Goal: Complete application form: Complete application form

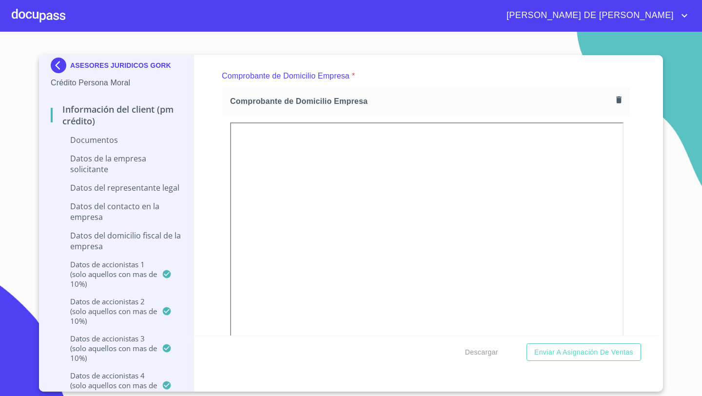
scroll to position [517, 0]
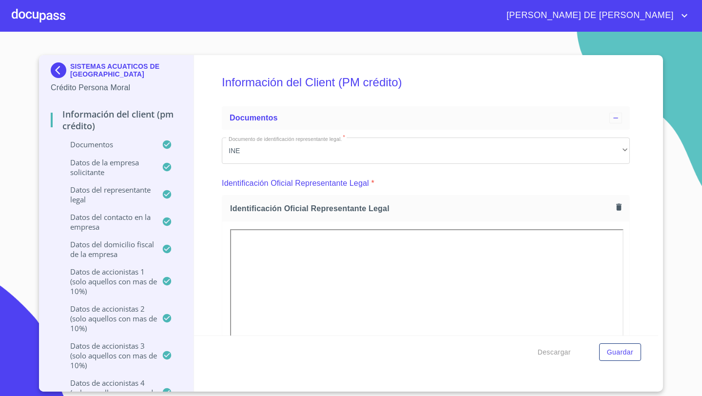
click at [48, 11] on div at bounding box center [39, 15] width 54 height 31
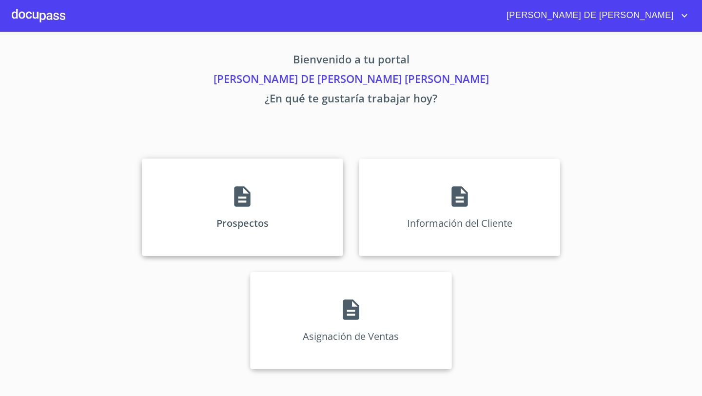
click at [299, 202] on div "Prospectos" at bounding box center [242, 208] width 201 height 98
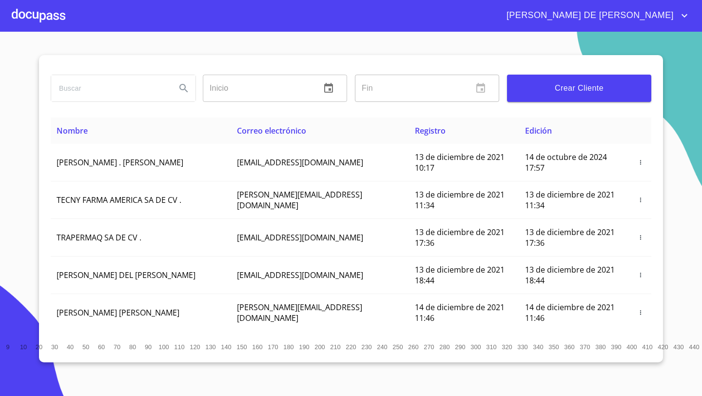
click at [537, 94] on span "Crear Cliente" at bounding box center [579, 88] width 129 height 14
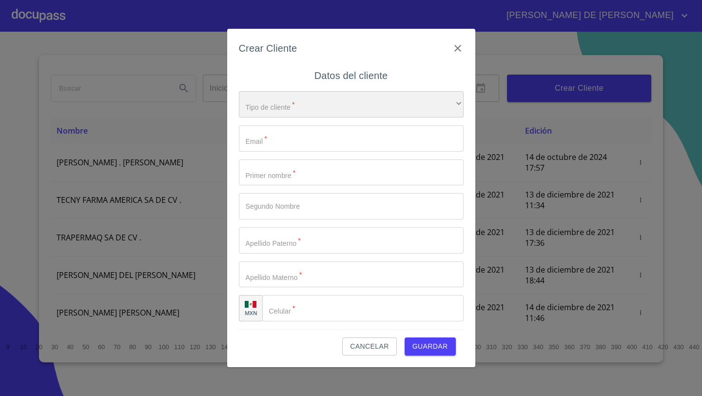
click at [264, 110] on div "​" at bounding box center [351, 104] width 225 height 26
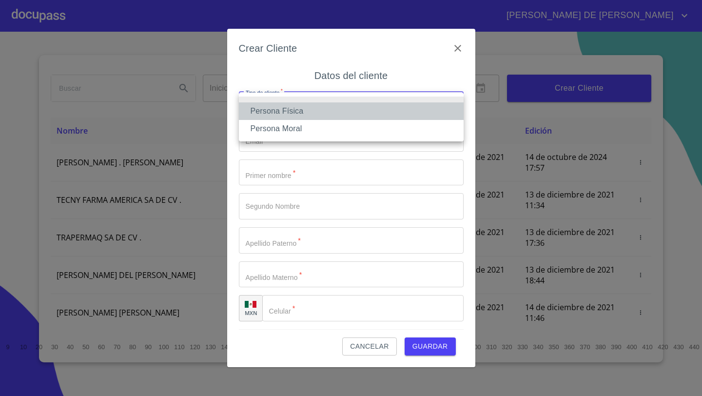
click at [266, 110] on li "Persona Física" at bounding box center [351, 111] width 225 height 18
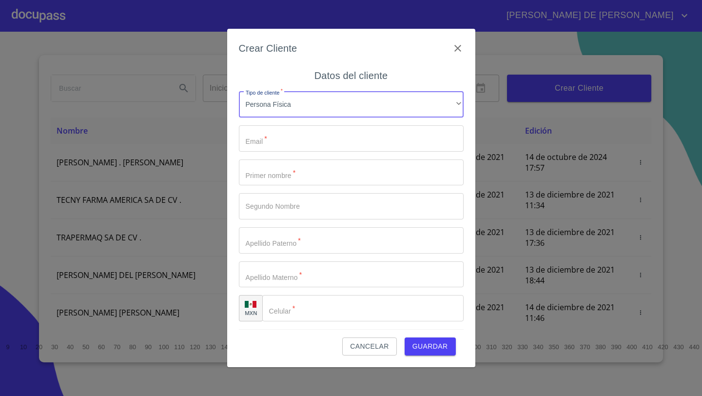
click at [262, 131] on input "Tipo de cliente   *" at bounding box center [351, 138] width 225 height 26
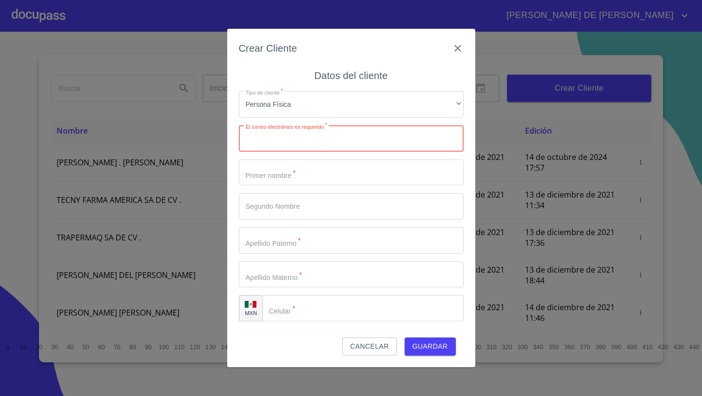
paste input "vrdnmglln@gmail.com"
type input "vrdnmglln@gmail.com"
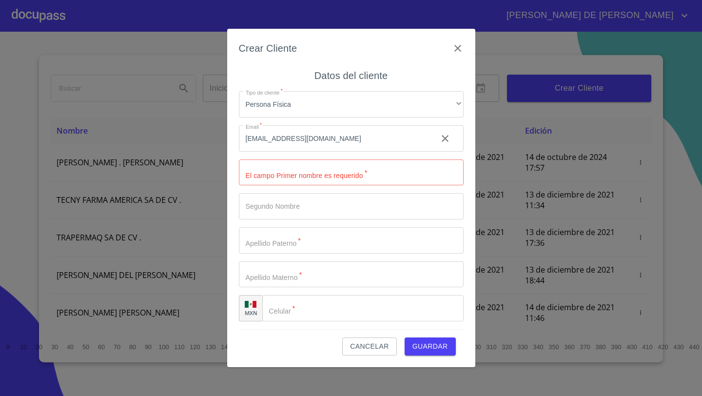
click at [281, 187] on div "Tipo de cliente   * Persona Física ​ Email   * vrdnmglln@gmail.com ​ El campo P…" at bounding box center [351, 206] width 225 height 246
click at [276, 181] on input "Tipo de cliente   *" at bounding box center [351, 172] width 225 height 26
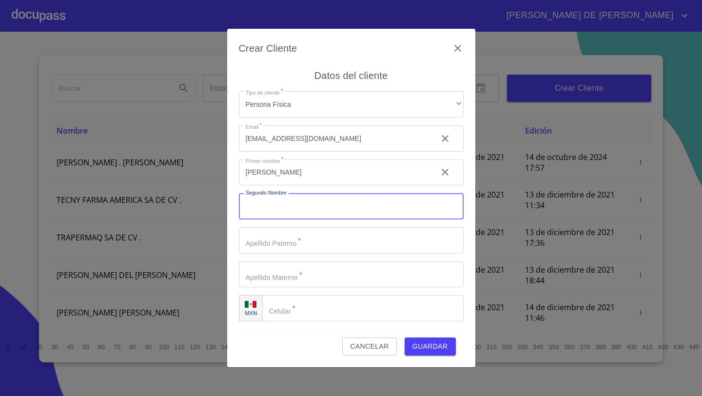
click at [291, 177] on input "VIRIDIANA" at bounding box center [334, 172] width 191 height 26
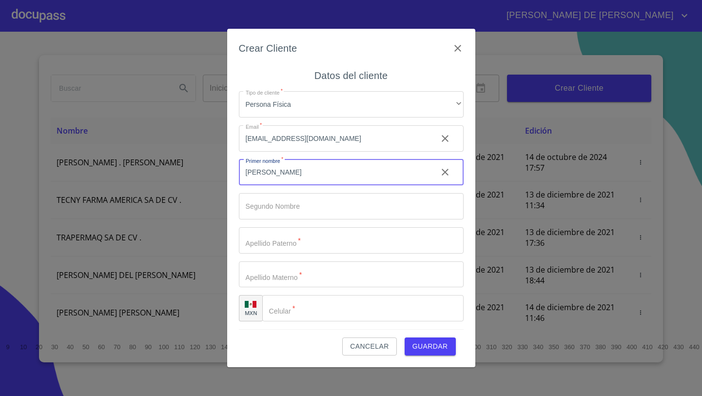
click at [291, 177] on input "VIRIDIANA" at bounding box center [334, 172] width 191 height 26
type input "ANGELA"
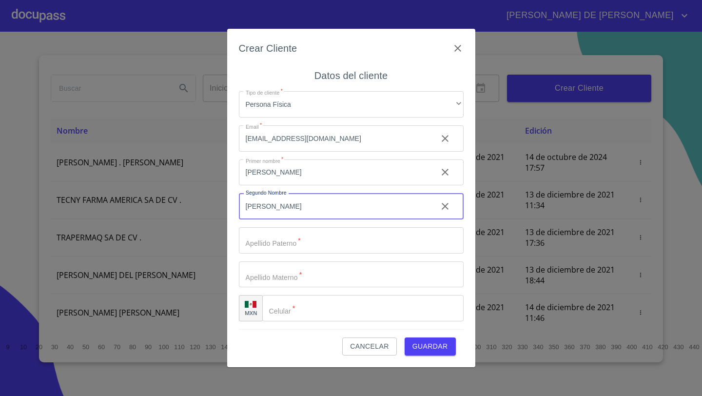
type input "VIRIDIANA"
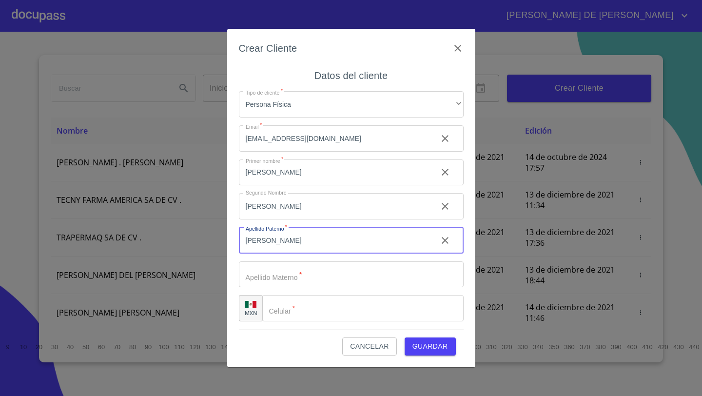
type input "BAYARDO"
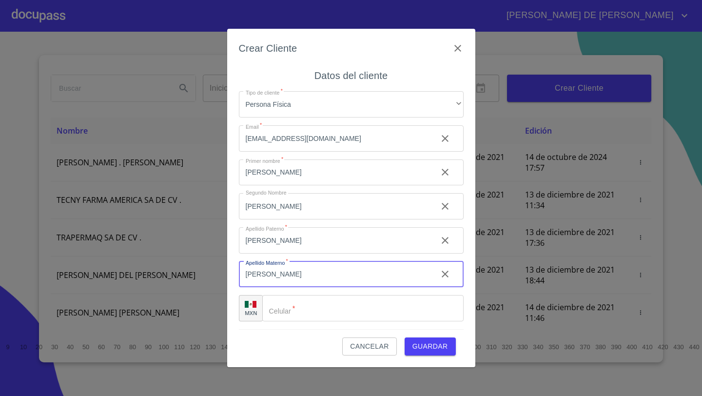
type input "MAGALLON"
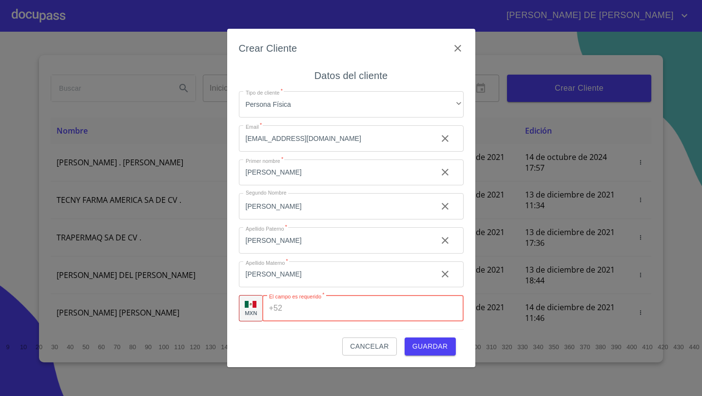
paste input "(33)15129164"
type input "(33)15129164"
click at [251, 355] on div "Cancelar Guardar" at bounding box center [351, 342] width 225 height 26
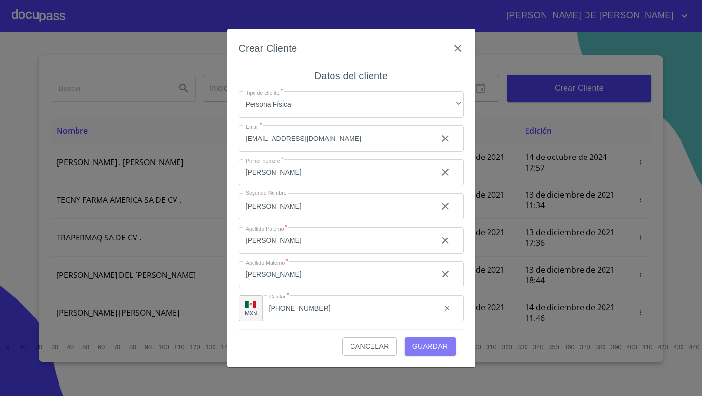
click at [436, 351] on span "Guardar" at bounding box center [431, 346] width 36 height 12
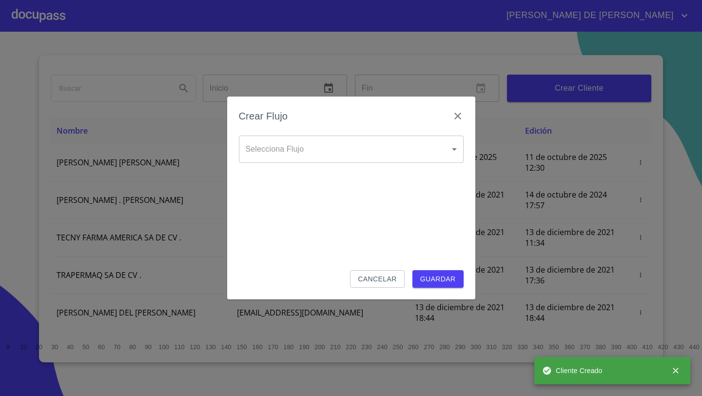
click at [338, 151] on body "JOSÉ DE JESÚS Inicio ​ Fin ​ Crear Cliente Nombre Correo electrónico Registro E…" at bounding box center [351, 198] width 702 height 396
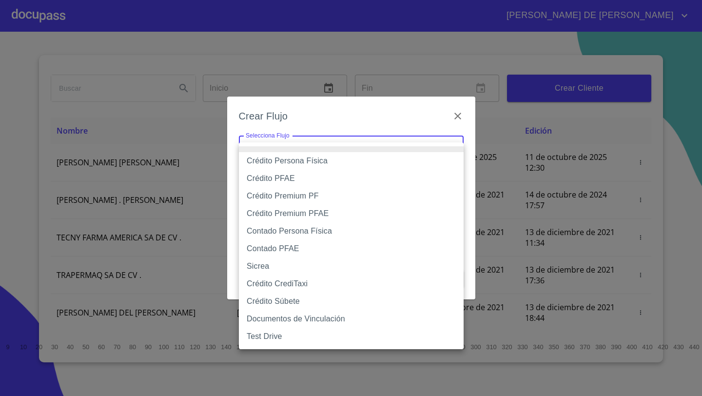
click at [284, 160] on li "Crédito Persona Física" at bounding box center [351, 161] width 225 height 18
type input "61b033e49b8c202ad5bb7912"
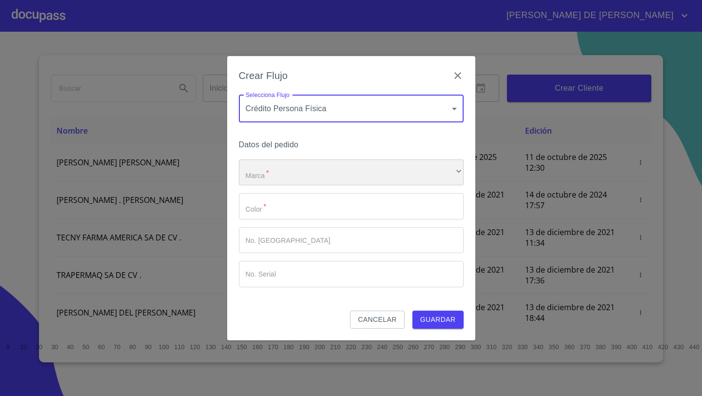
click at [279, 163] on div "​" at bounding box center [351, 172] width 225 height 26
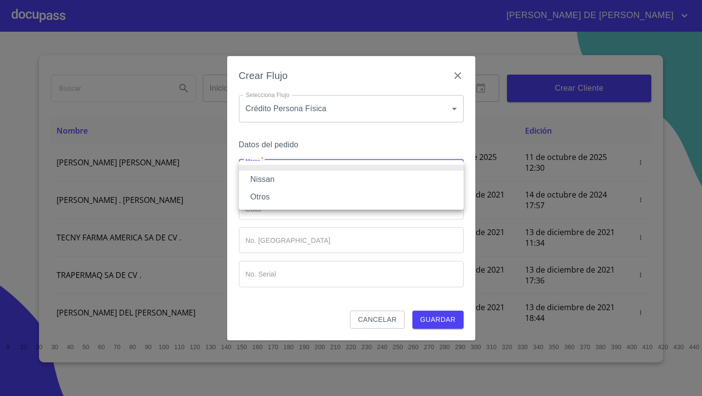
click at [259, 178] on li "Nissan" at bounding box center [351, 180] width 225 height 18
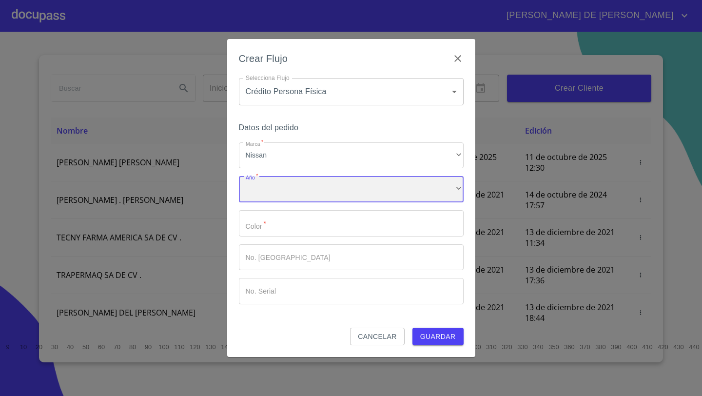
click at [262, 185] on div "​" at bounding box center [351, 189] width 225 height 26
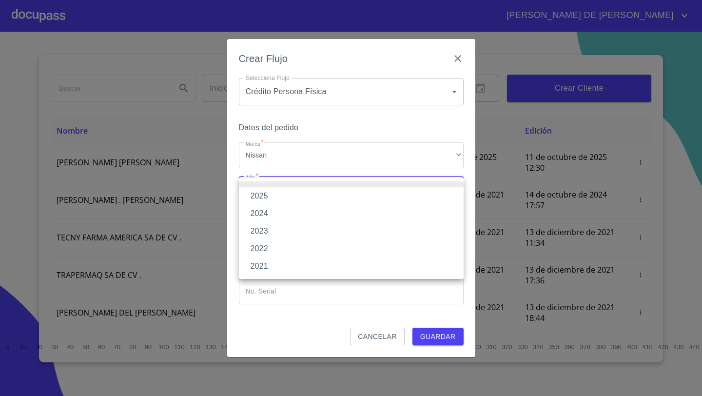
click at [258, 195] on li "2025" at bounding box center [351, 196] width 225 height 18
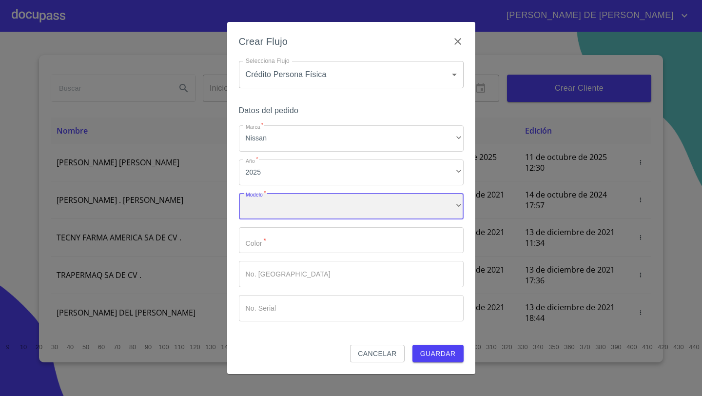
click at [264, 206] on div "​" at bounding box center [351, 206] width 225 height 26
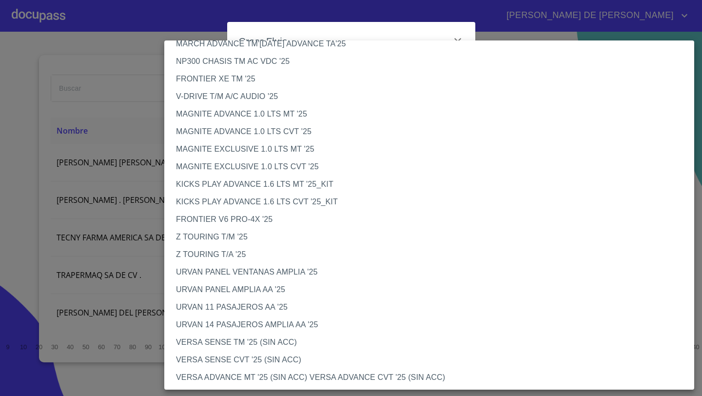
scroll to position [84, 0]
click at [209, 98] on li "V-DRIVE T/M A/C AUDIO '25" at bounding box center [429, 98] width 530 height 18
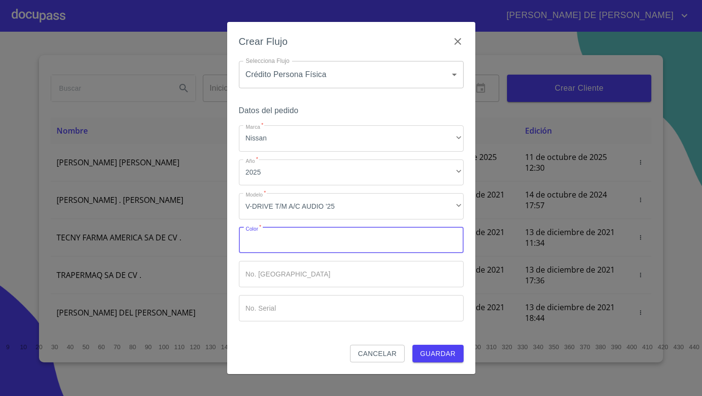
click at [261, 243] on input "Marca   *" at bounding box center [351, 240] width 225 height 26
type input "I"
type input "A"
type input "ROJO"
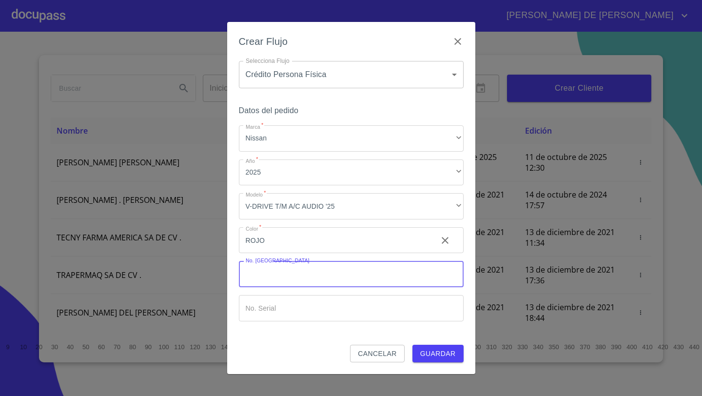
click at [440, 356] on span "Guardar" at bounding box center [438, 354] width 36 height 12
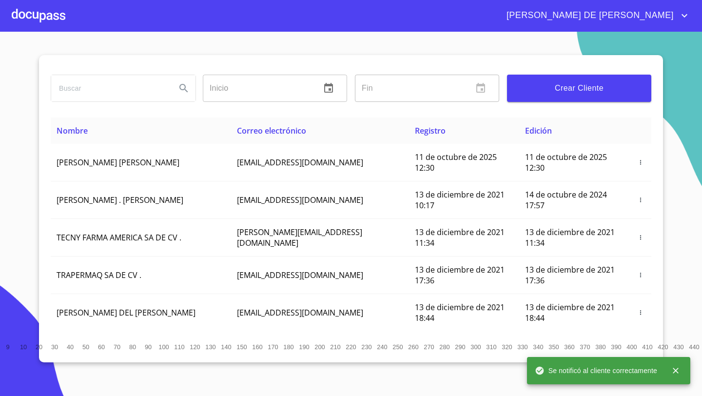
click at [44, 17] on div at bounding box center [39, 15] width 54 height 31
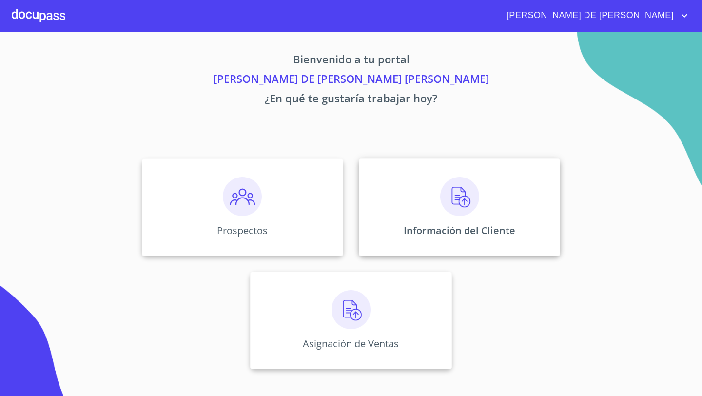
click at [488, 192] on div "Información del Cliente" at bounding box center [459, 208] width 201 height 98
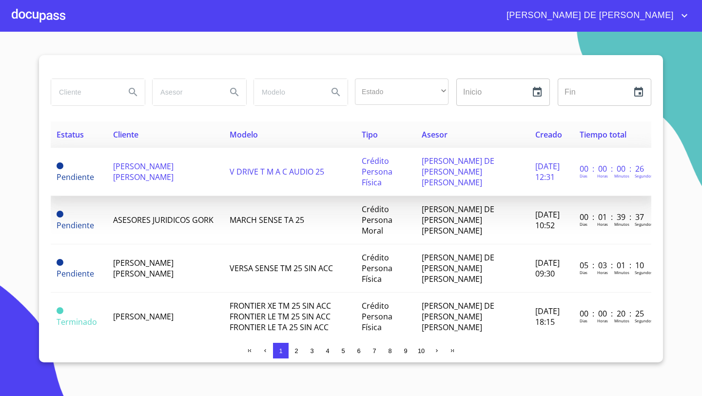
click at [166, 178] on span "ANGELA VIRIDIANA BAYARDO MAGALLON" at bounding box center [143, 171] width 60 height 21
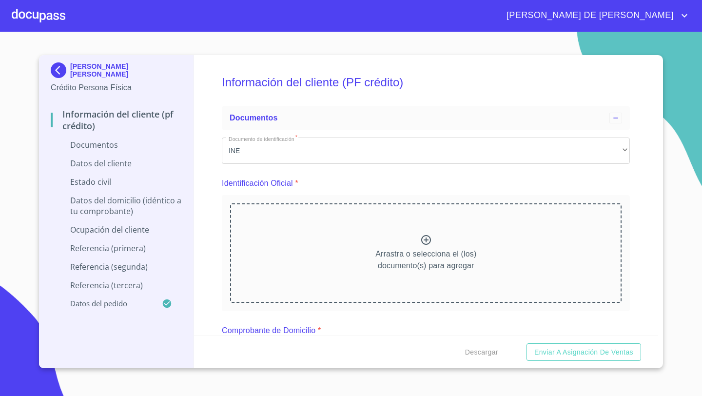
click at [430, 236] on icon at bounding box center [426, 240] width 12 height 12
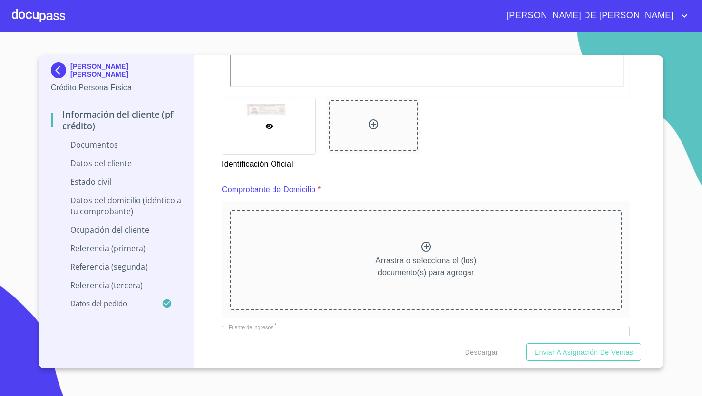
scroll to position [418, 0]
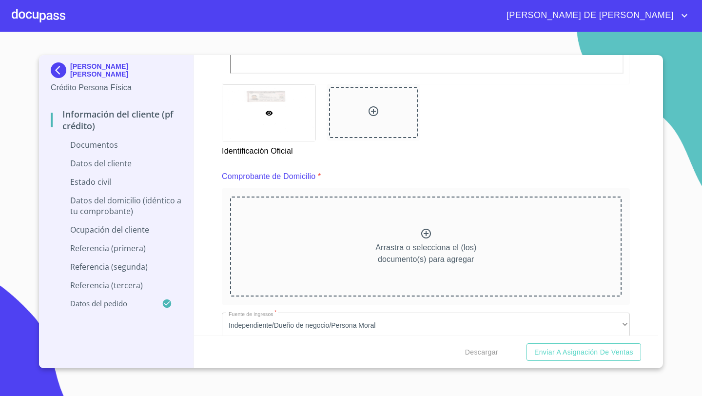
click at [423, 243] on p "Arrastra o selecciona el (los) documento(s) para agregar" at bounding box center [426, 253] width 101 height 23
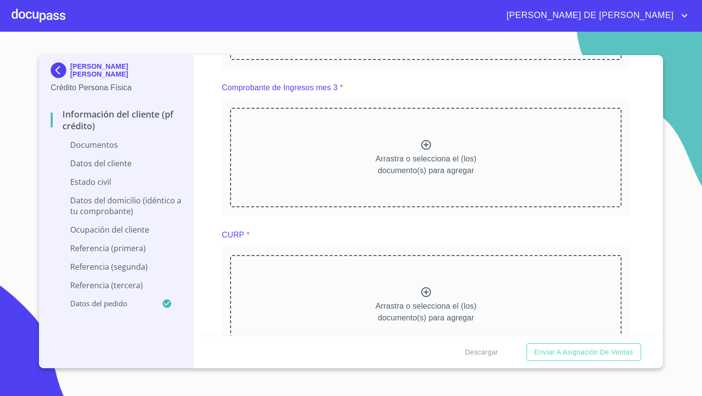
scroll to position [1320, 0]
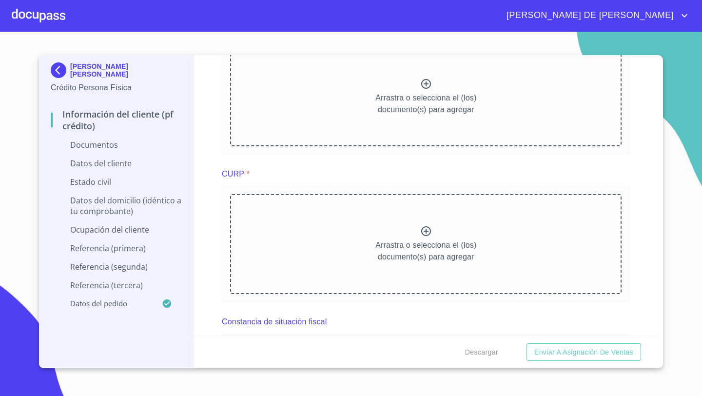
click at [412, 253] on p "Arrastra o selecciona el (los) documento(s) para agregar" at bounding box center [426, 250] width 101 height 23
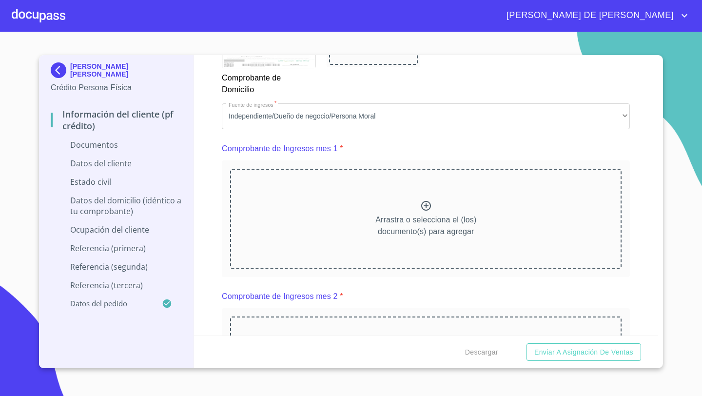
scroll to position [877, 0]
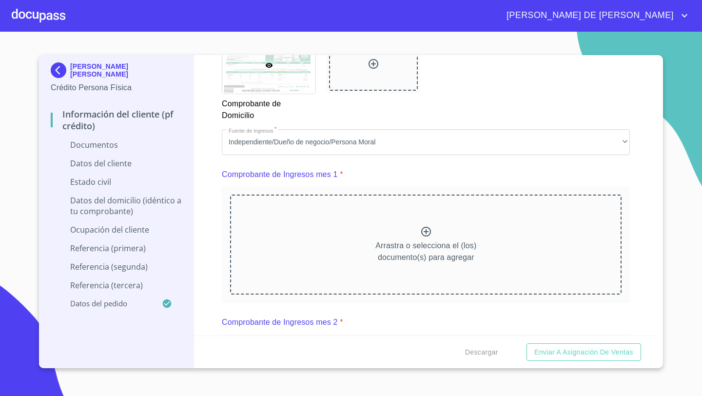
click at [402, 219] on div "Arrastra o selecciona el (los) documento(s) para agregar" at bounding box center [426, 245] width 392 height 100
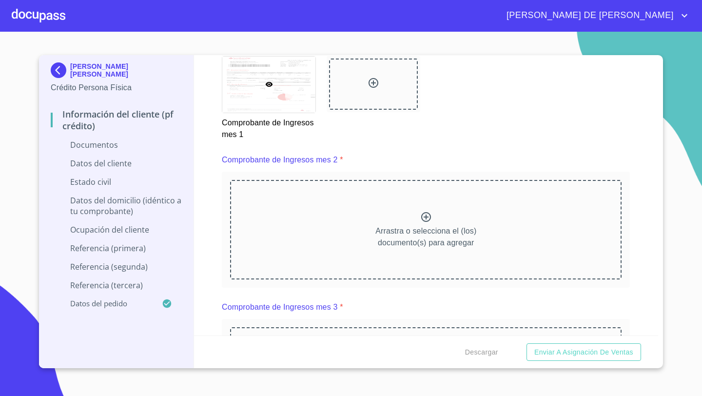
scroll to position [1360, 0]
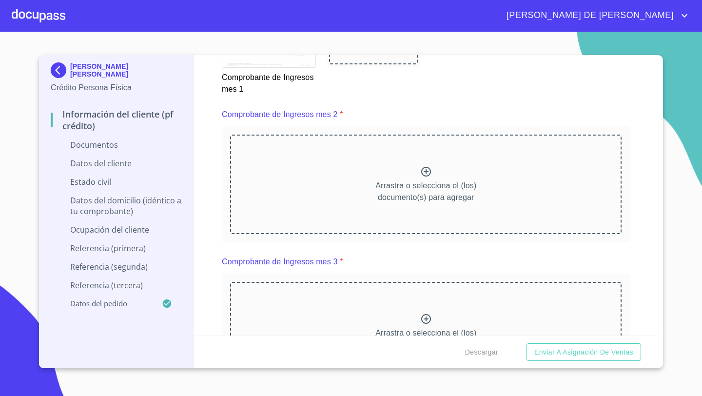
click at [400, 186] on p "Arrastra o selecciona el (los) documento(s) para agregar" at bounding box center [426, 191] width 101 height 23
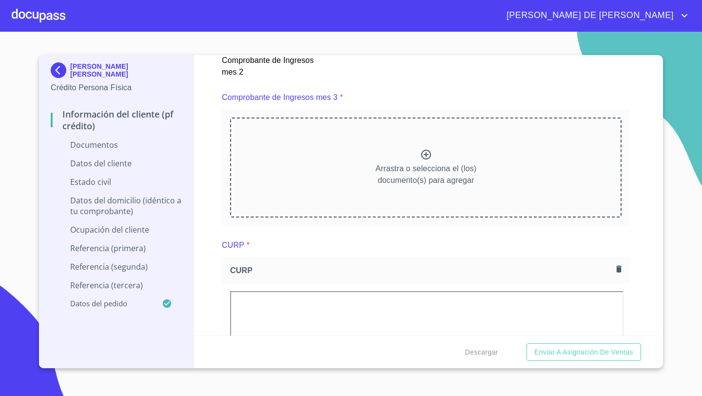
scroll to position [1823, 0]
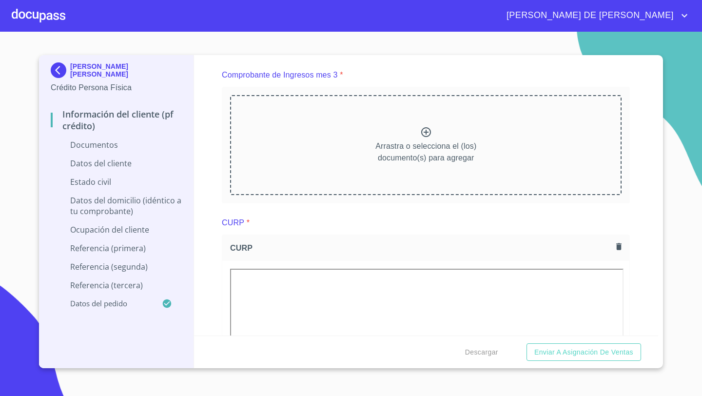
click at [460, 130] on div "Arrastra o selecciona el (los) documento(s) para agregar" at bounding box center [426, 145] width 392 height 100
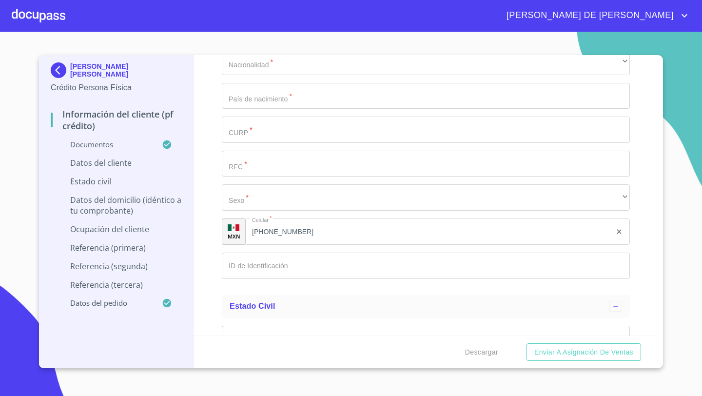
scroll to position [3043, 0]
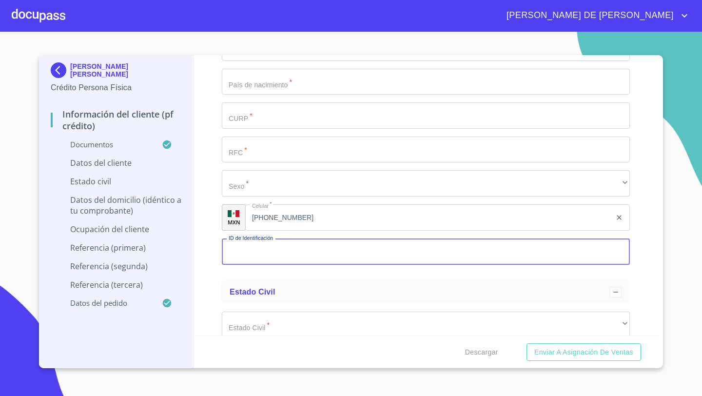
click at [240, 245] on input "Documento de identificación   *" at bounding box center [426, 252] width 408 height 26
type input "1682342026"
click at [218, 312] on div "Información del cliente (PF crédito) Documentos Documento de identificación   *…" at bounding box center [426, 195] width 465 height 280
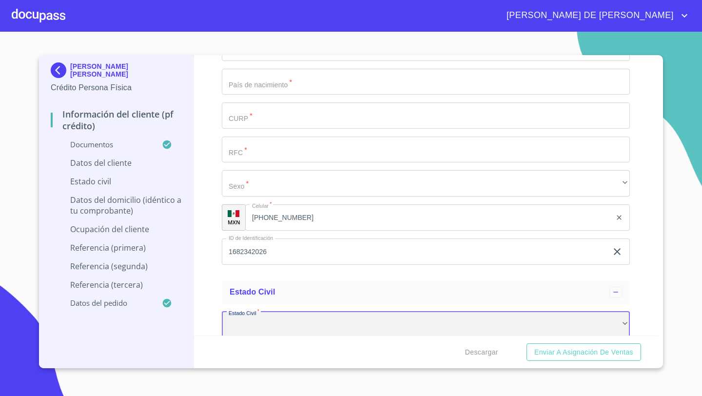
click at [232, 319] on div "​" at bounding box center [426, 325] width 408 height 26
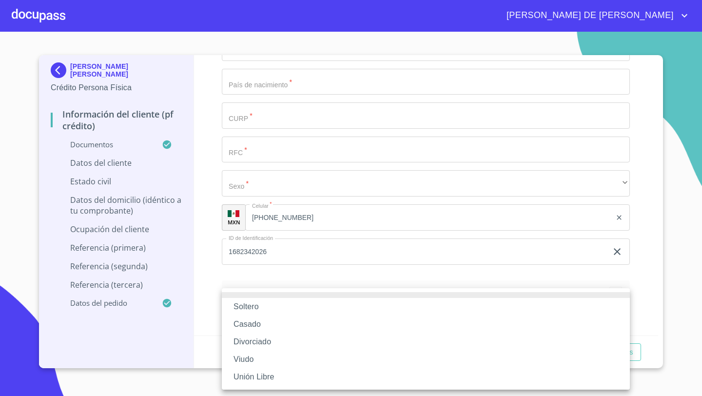
click at [260, 302] on li "Soltero" at bounding box center [426, 307] width 408 height 18
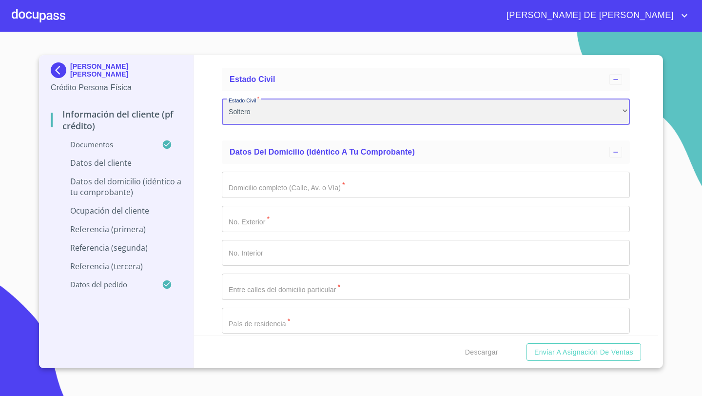
scroll to position [3313, 0]
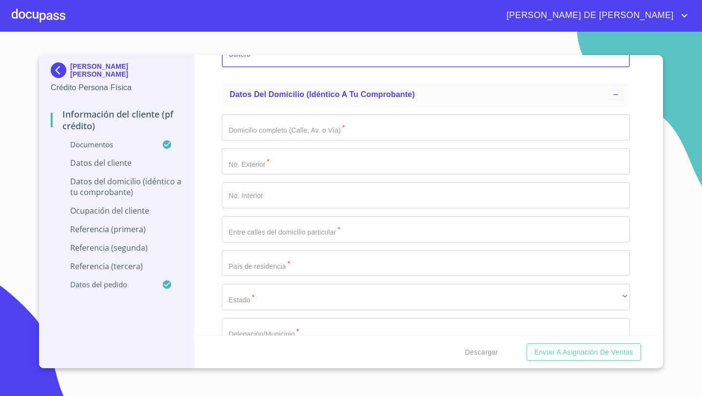
click at [258, 132] on input "Documento de identificación   *" at bounding box center [426, 127] width 408 height 26
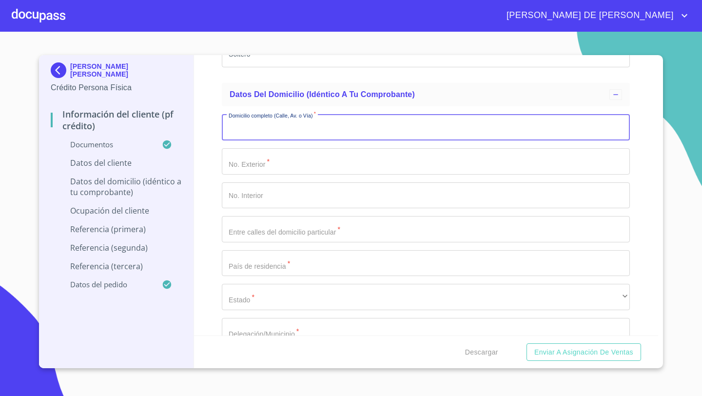
click at [240, 229] on input "Documento de identificación   *" at bounding box center [426, 229] width 408 height 26
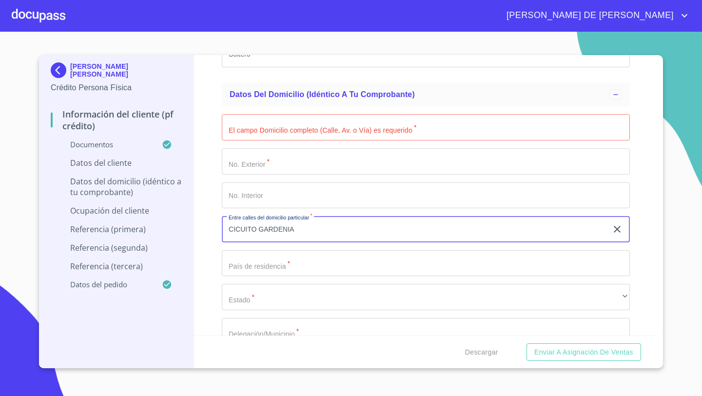
type input "CICUITO GARDENIA"
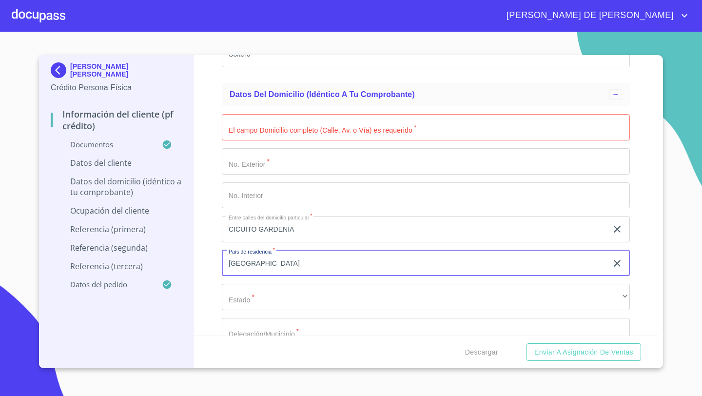
type input "MEXICO"
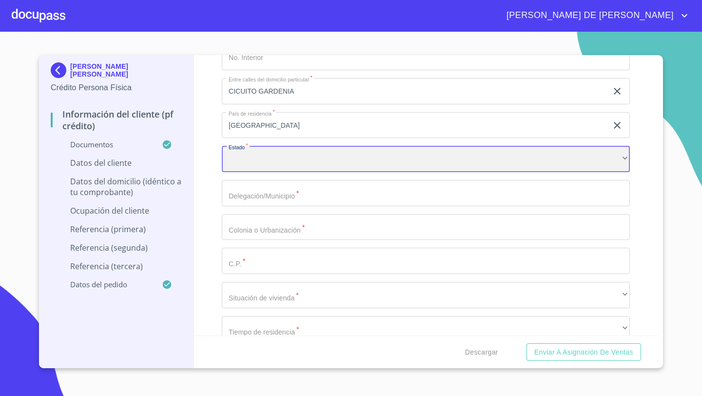
scroll to position [3457, 0]
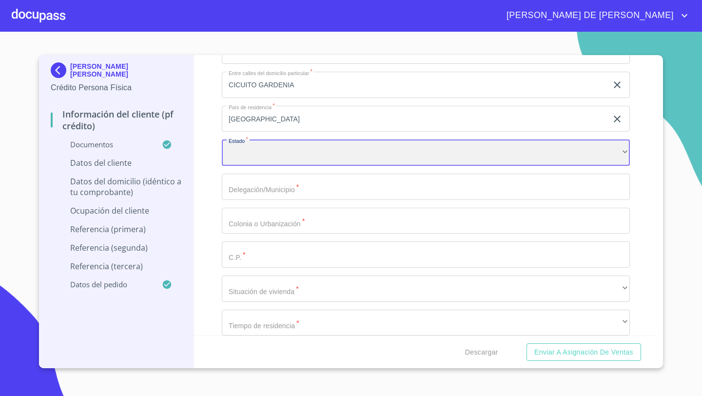
click at [234, 150] on div "​" at bounding box center [426, 152] width 408 height 26
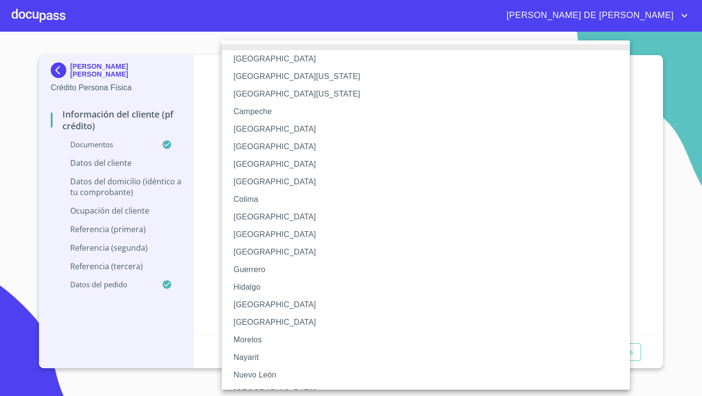
click at [240, 307] on li "Jalisco" at bounding box center [426, 305] width 408 height 18
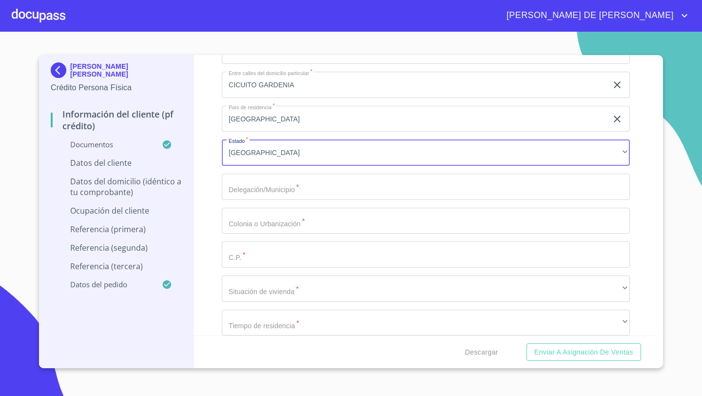
click at [259, 186] on input "Documento de identificación   *" at bounding box center [426, 187] width 408 height 26
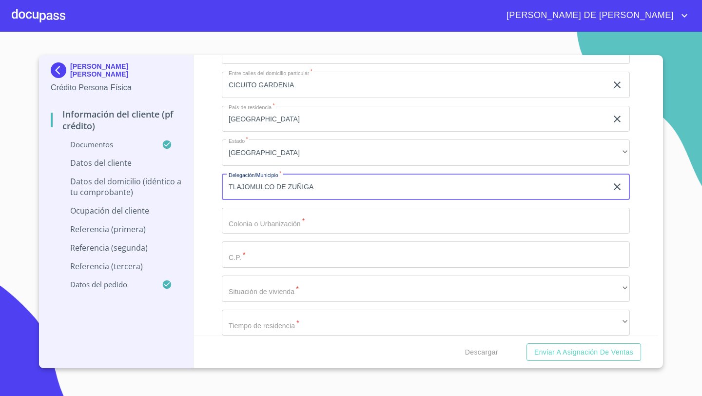
type input "TLAJOMULCO DE ZUÑIGA"
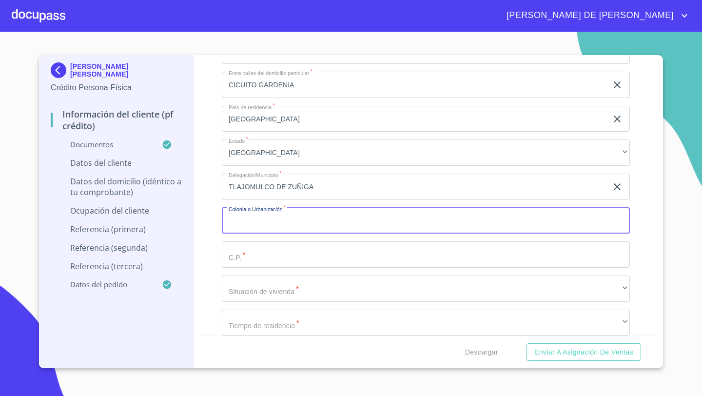
click at [258, 228] on input "Documento de identificación   *" at bounding box center [426, 221] width 408 height 26
click at [251, 221] on input "Documento de identificación   *" at bounding box center [426, 221] width 408 height 26
type input "LOS ABEDULES"
click at [251, 252] on input "Documento de identificación   *" at bounding box center [426, 254] width 408 height 26
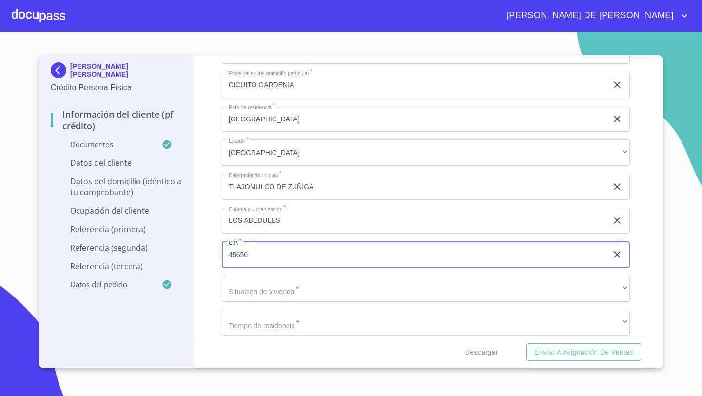
type input "45650"
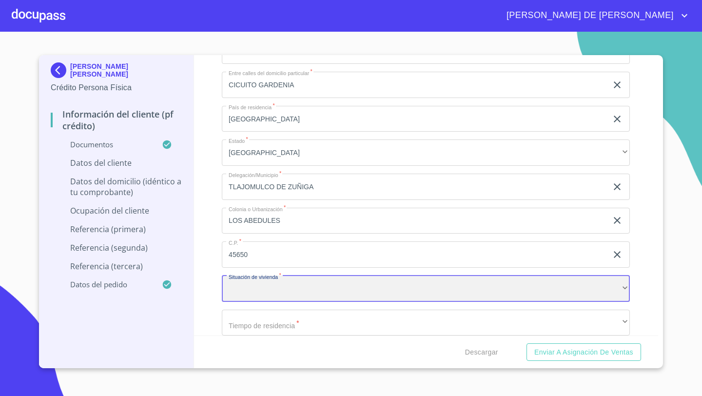
click at [238, 283] on div "​" at bounding box center [426, 289] width 408 height 26
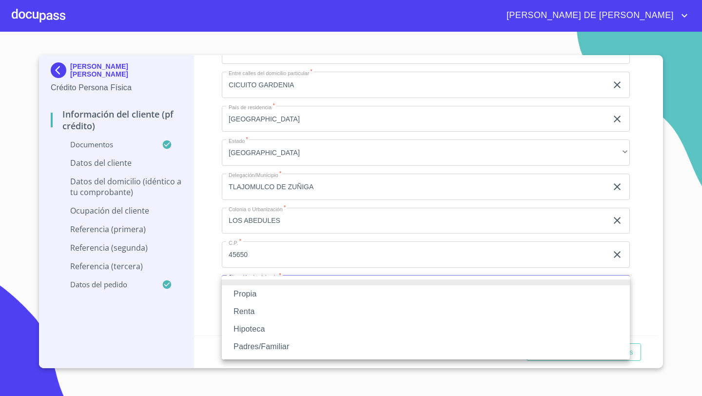
click at [248, 296] on li "Propia" at bounding box center [426, 294] width 408 height 18
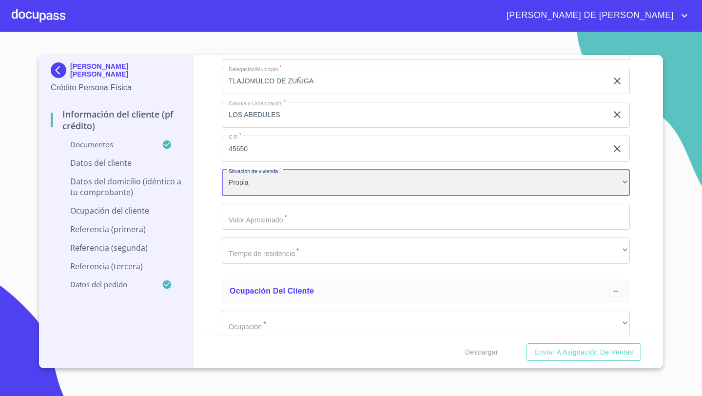
scroll to position [3564, 0]
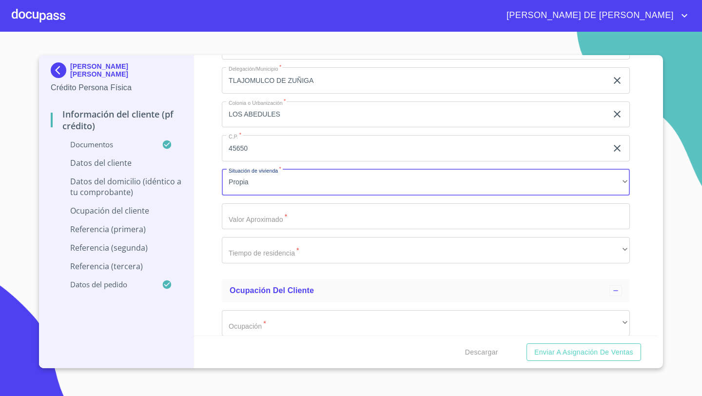
click at [247, 216] on input "Documento de identificación   *" at bounding box center [426, 216] width 408 height 26
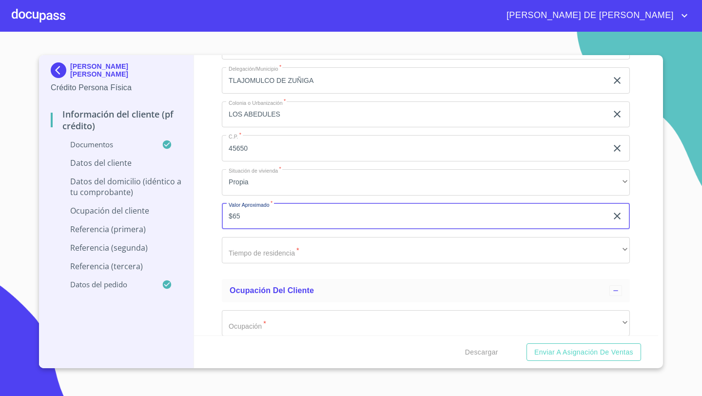
type input "$6"
type input "$650,000"
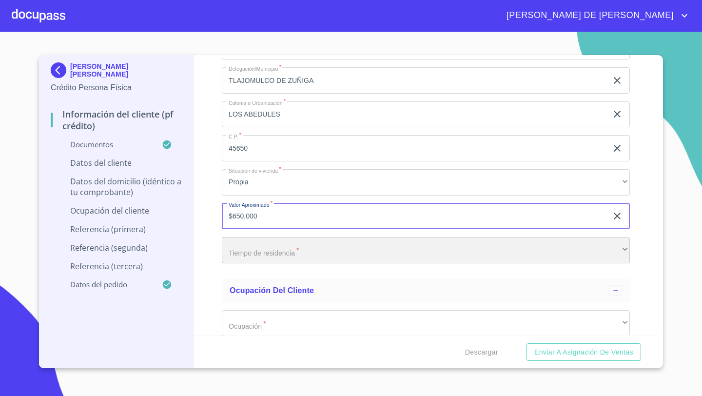
click at [227, 242] on div "​" at bounding box center [426, 250] width 408 height 26
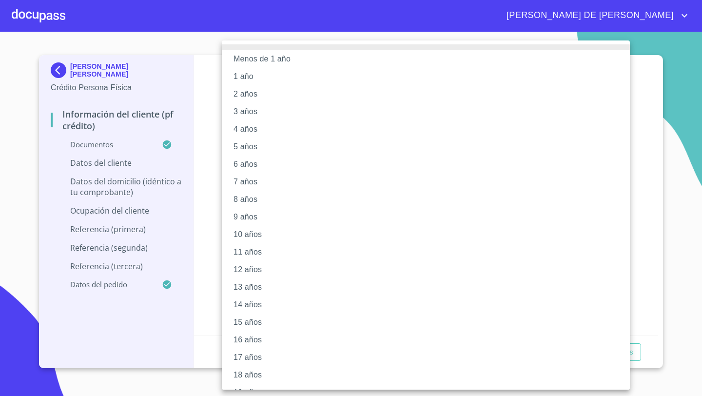
click at [246, 114] on li "3 años" at bounding box center [426, 112] width 408 height 18
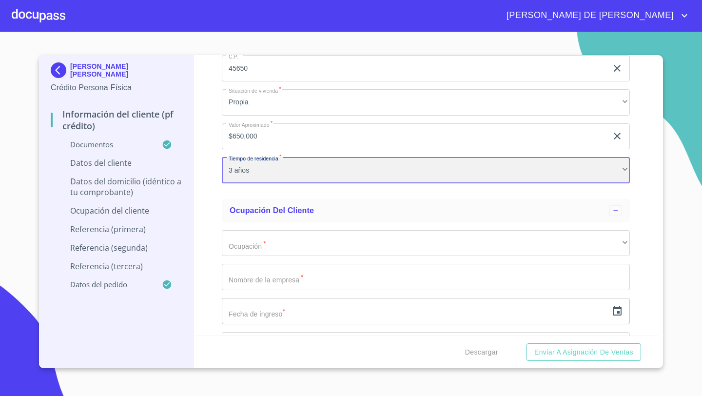
scroll to position [3648, 0]
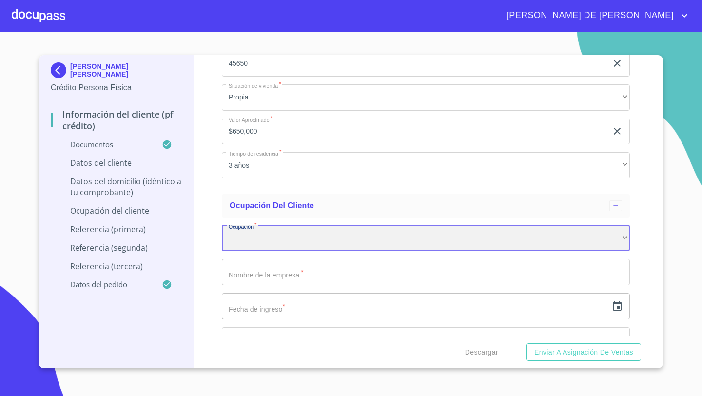
click at [241, 236] on div "​" at bounding box center [426, 238] width 408 height 26
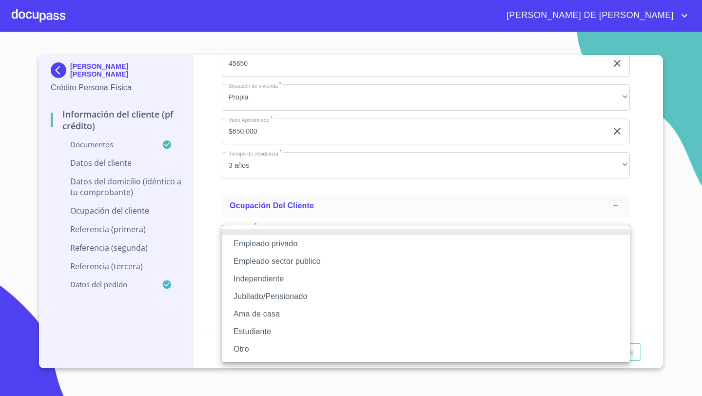
click at [246, 279] on li "Independiente" at bounding box center [426, 279] width 408 height 18
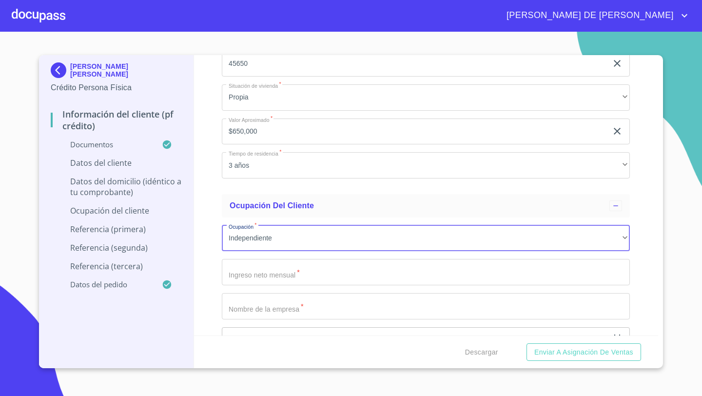
click at [241, 276] on input "Documento de identificación   *" at bounding box center [426, 272] width 408 height 26
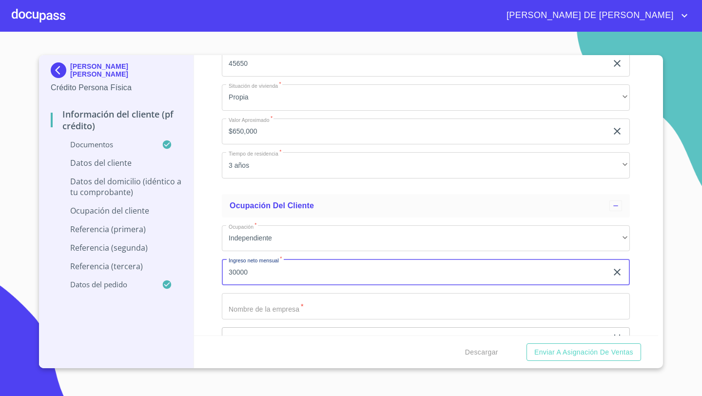
type input "30000"
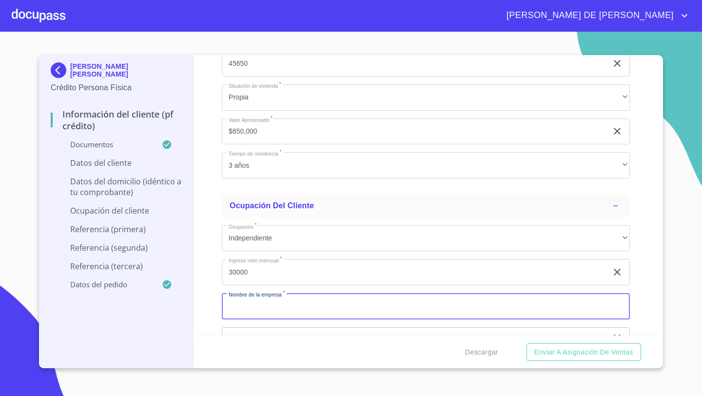
click at [242, 299] on input "Documento de identificación   *" at bounding box center [426, 306] width 408 height 26
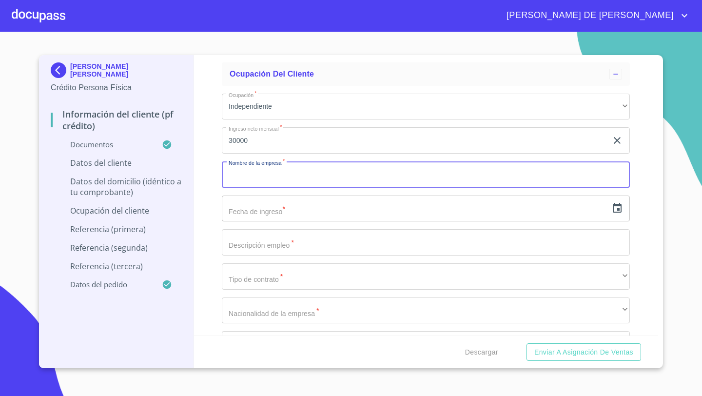
scroll to position [3787, 0]
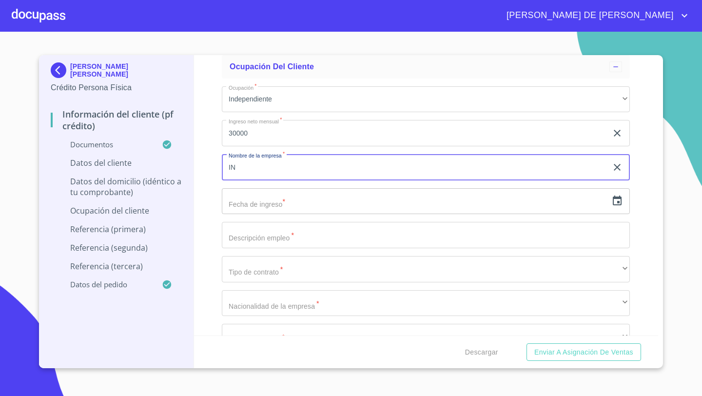
type input "I"
type input "V"
type input "ANGELA VIRIDIANA BAYARDO MAGALLON"
click at [250, 204] on input "text" at bounding box center [415, 201] width 386 height 26
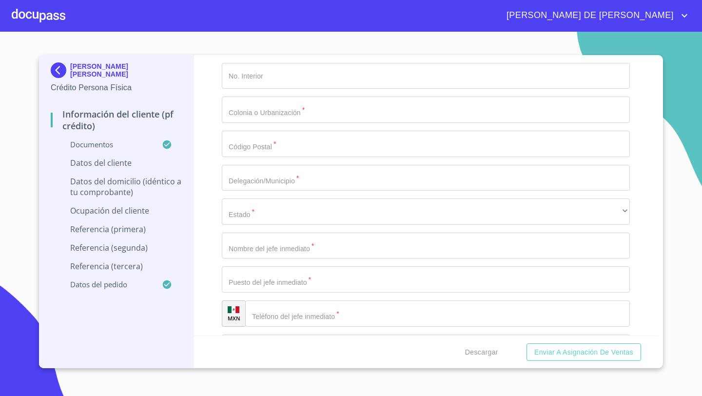
scroll to position [4224, 0]
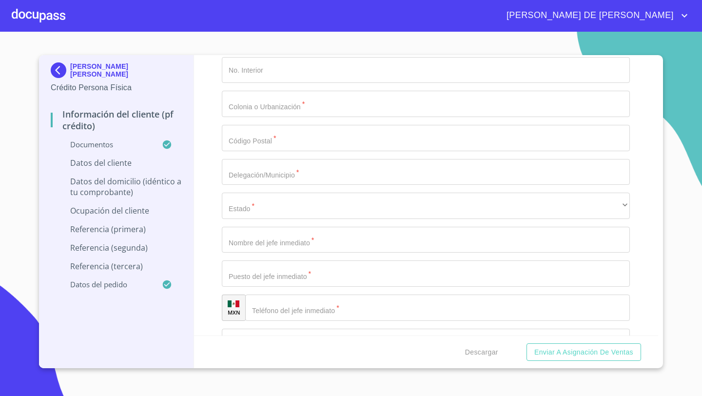
click at [245, 248] on input "Documento de identificación   *" at bounding box center [426, 240] width 408 height 26
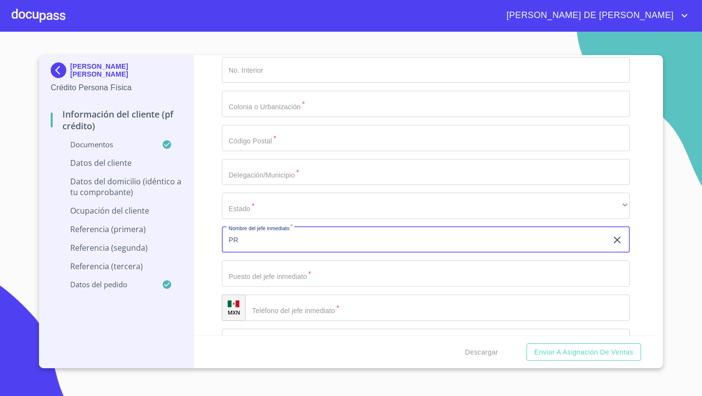
type input "P"
type input "INDEPENDIENTE"
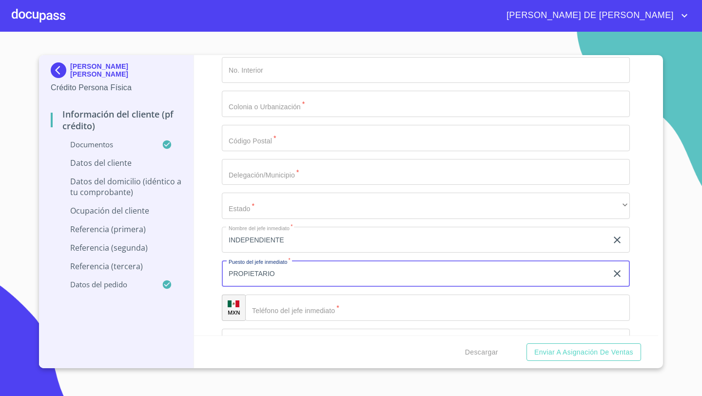
type input "PROPIETARIO"
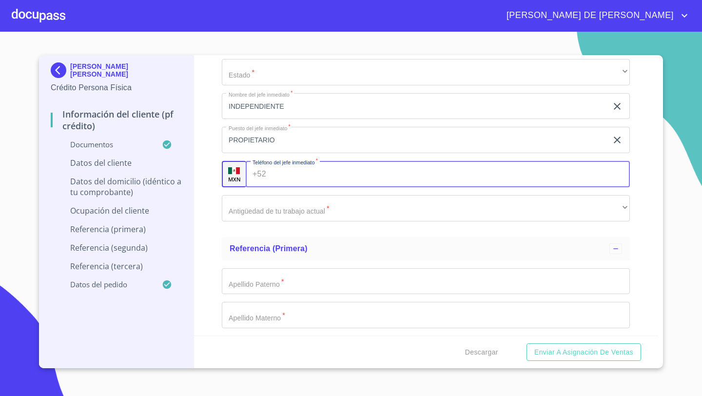
scroll to position [4390, 0]
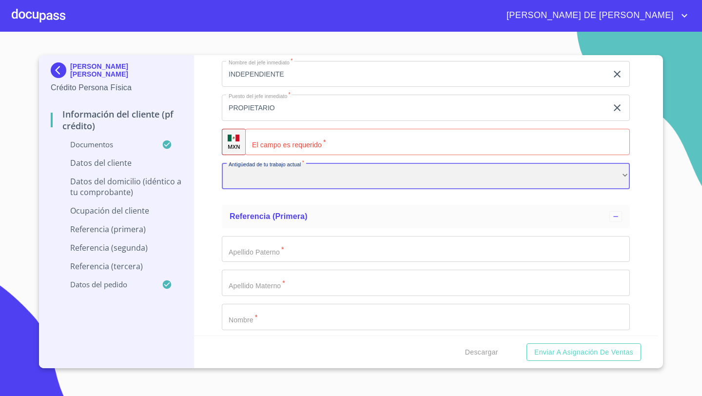
click at [244, 184] on div "​" at bounding box center [426, 176] width 408 height 26
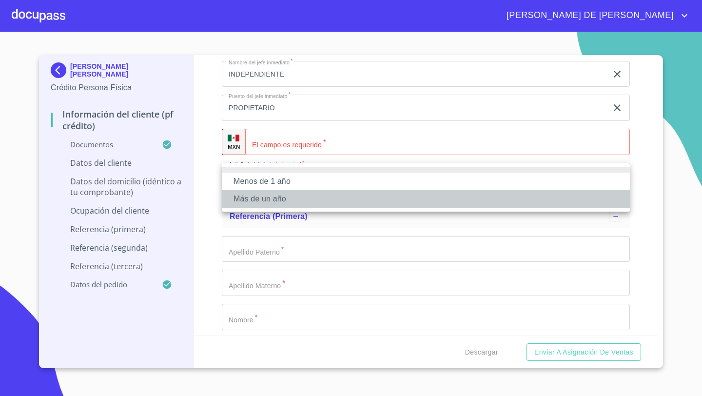
click at [256, 196] on li "Más de un año" at bounding box center [426, 199] width 408 height 18
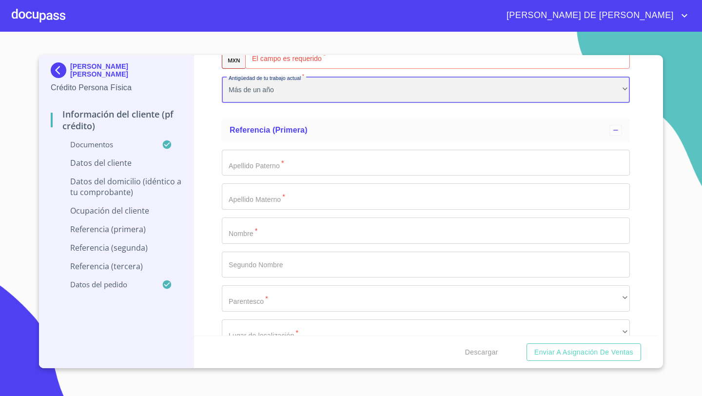
scroll to position [4480, 0]
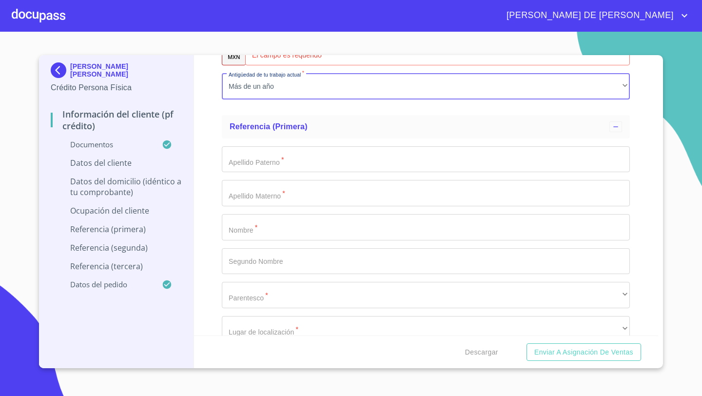
click at [238, 164] on input "Documento de identificación   *" at bounding box center [426, 159] width 408 height 26
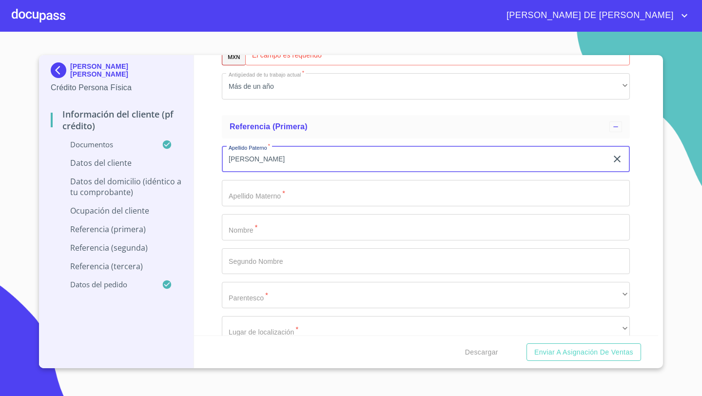
type input "BAYARDO"
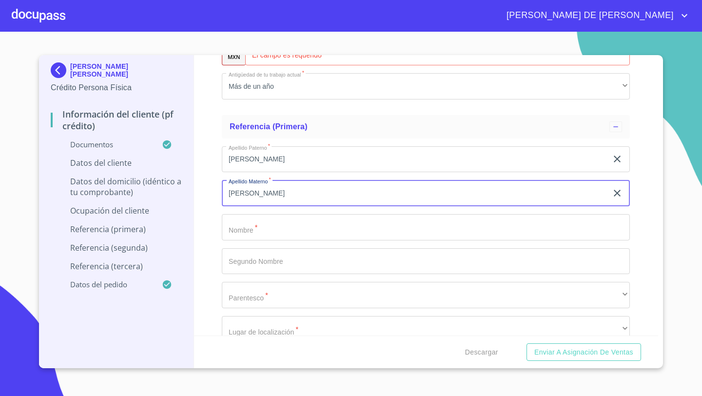
type input "MAGALLON"
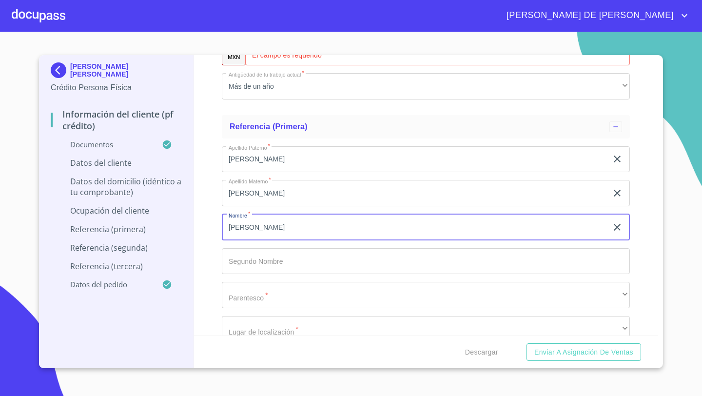
type input "MARCELA"
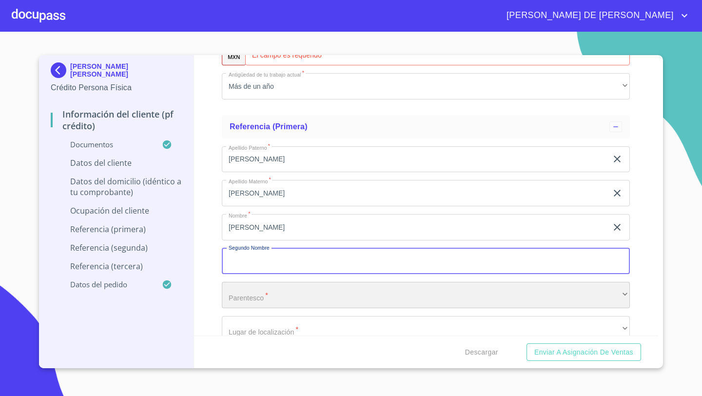
click at [241, 298] on div "​" at bounding box center [426, 295] width 408 height 26
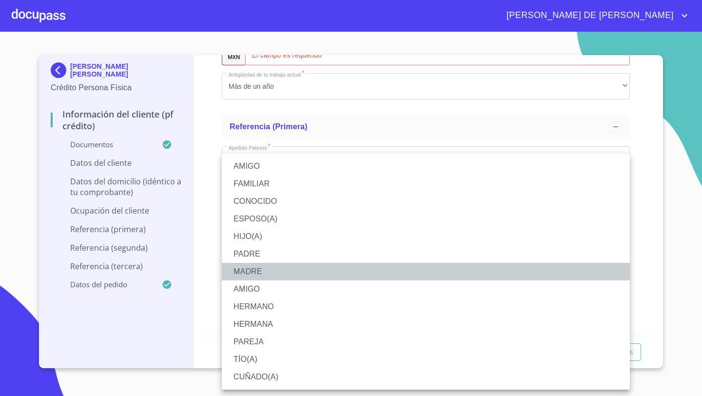
click at [247, 272] on li "MADRE" at bounding box center [426, 272] width 408 height 18
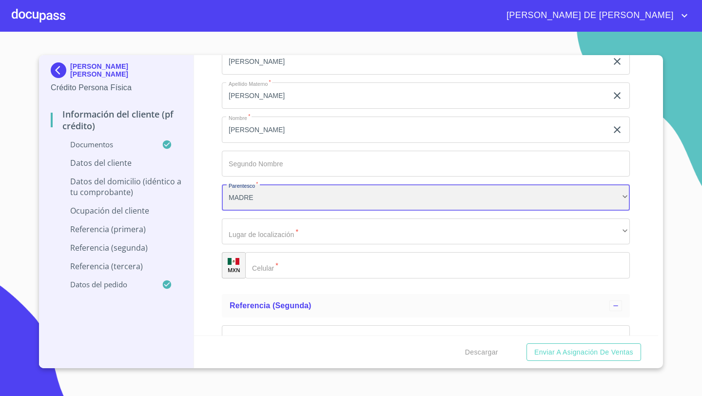
scroll to position [4596, 0]
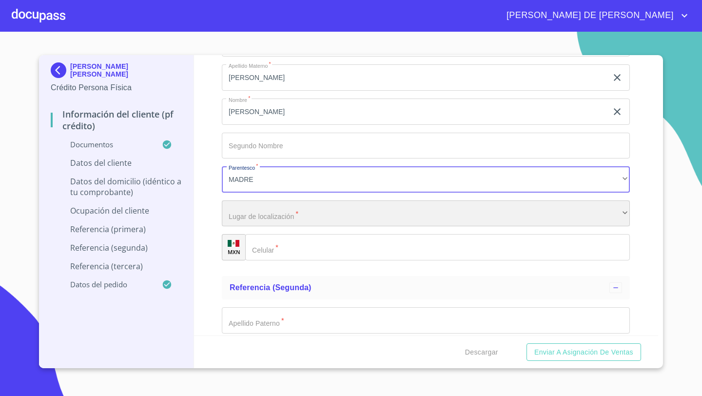
click at [239, 209] on div "​" at bounding box center [426, 213] width 408 height 26
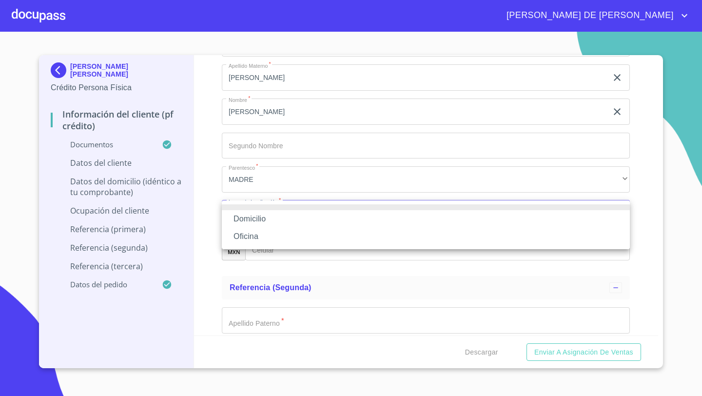
click at [252, 235] on li "Oficina" at bounding box center [426, 237] width 408 height 18
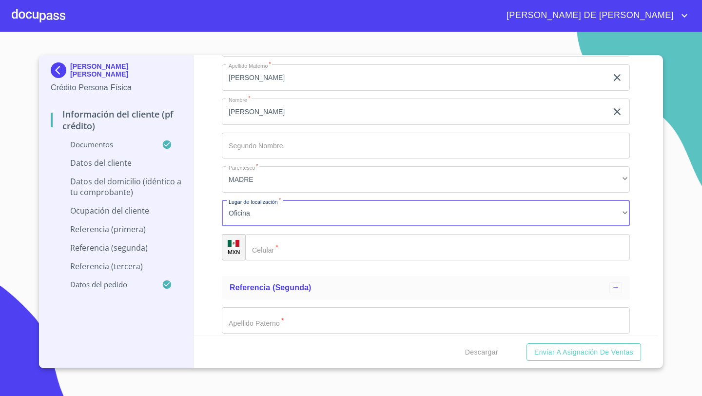
click at [260, 248] on div "​" at bounding box center [437, 247] width 385 height 26
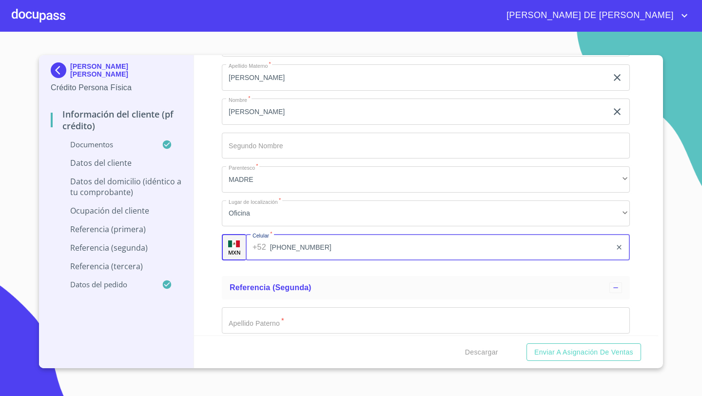
type input "(33)33908549"
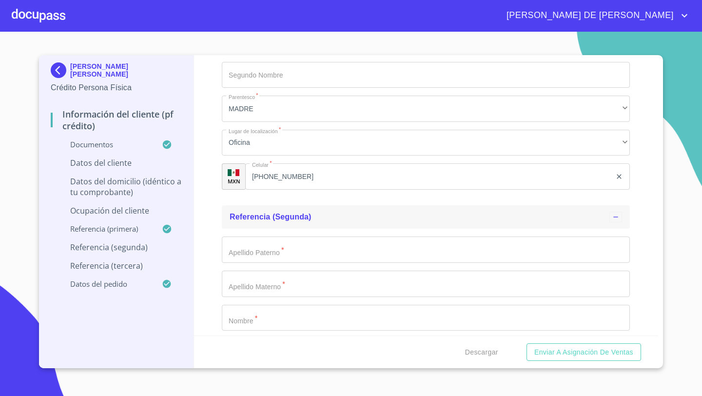
scroll to position [4712, 0]
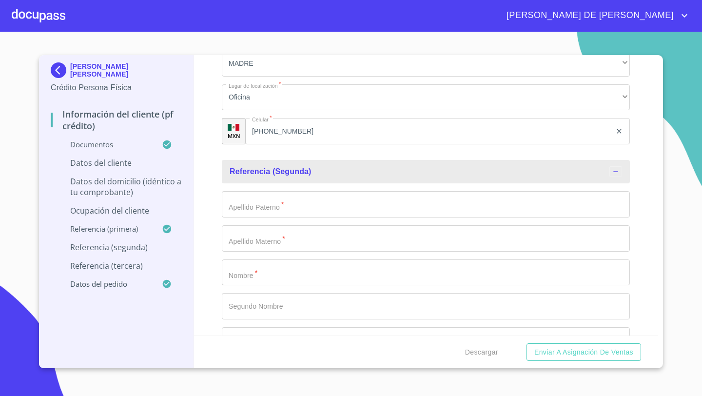
click at [239, 194] on input "Documento de identificación   *" at bounding box center [426, 204] width 408 height 26
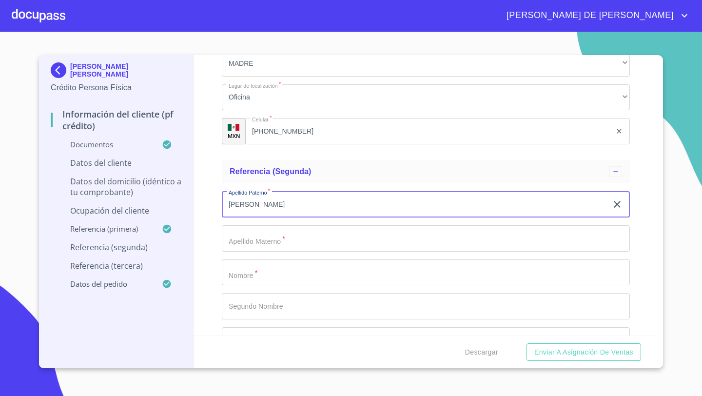
type input "MORENO"
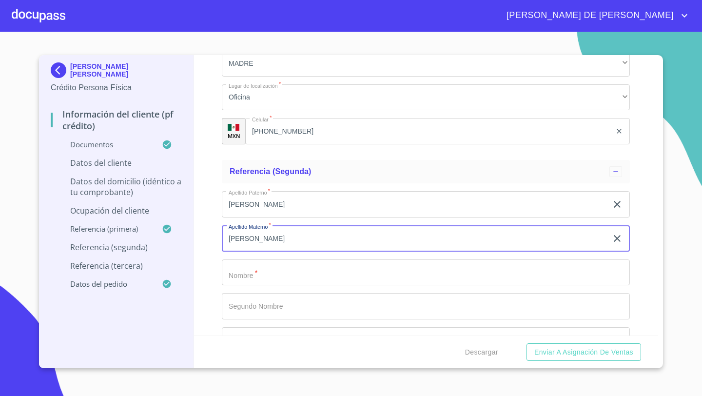
type input "NEGRETE"
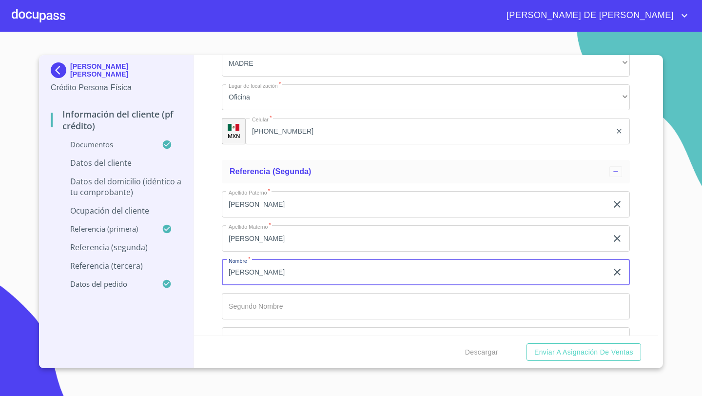
type input "REYNA"
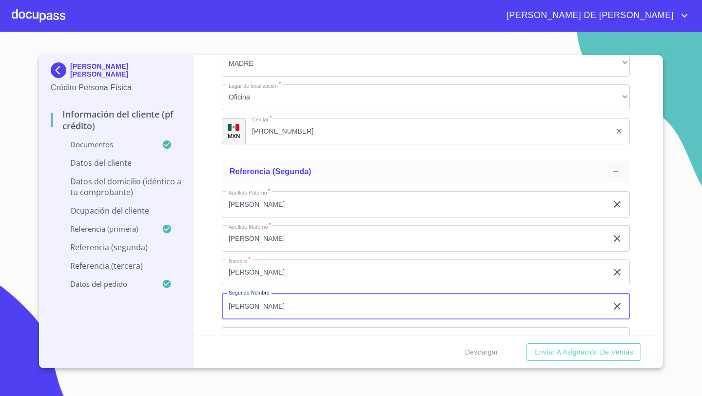
type input "GRACIELA"
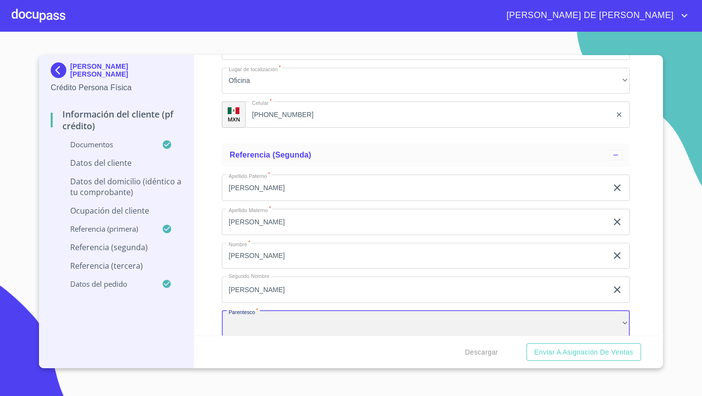
click at [257, 324] on div "​" at bounding box center [426, 324] width 408 height 26
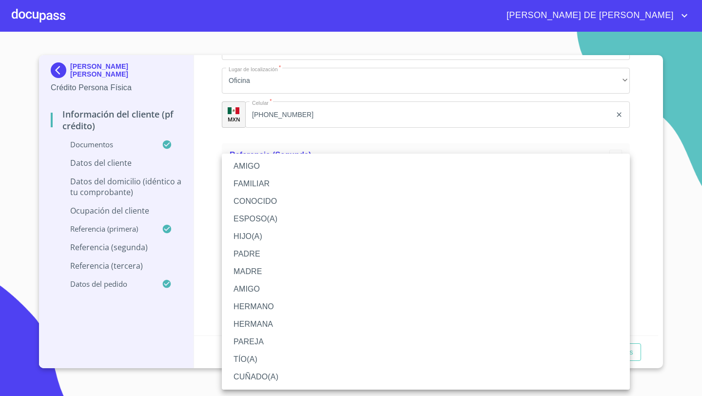
click at [252, 168] on li "AMIGO" at bounding box center [426, 167] width 408 height 18
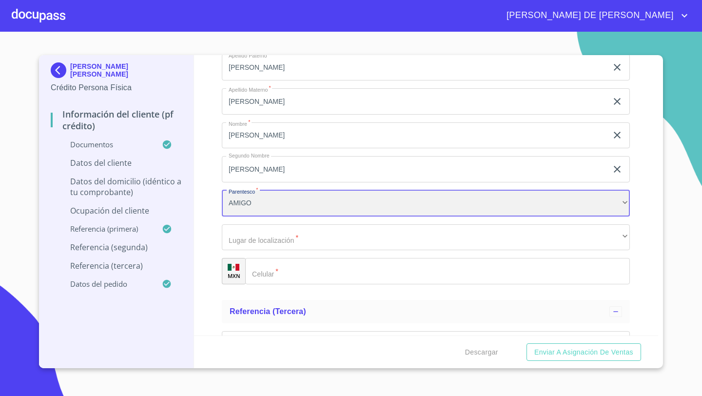
scroll to position [4874, 0]
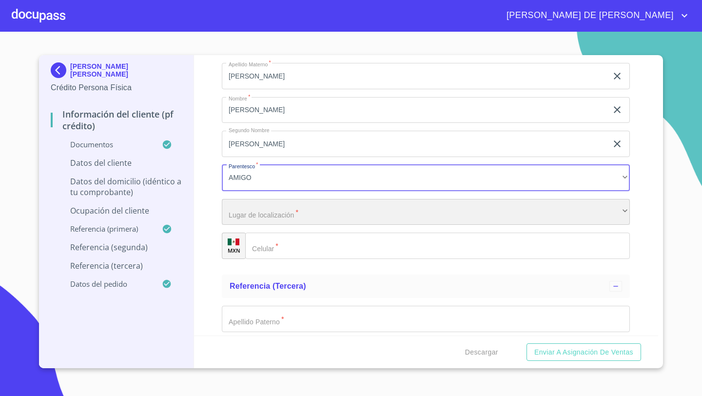
click at [242, 219] on div "​" at bounding box center [426, 212] width 408 height 26
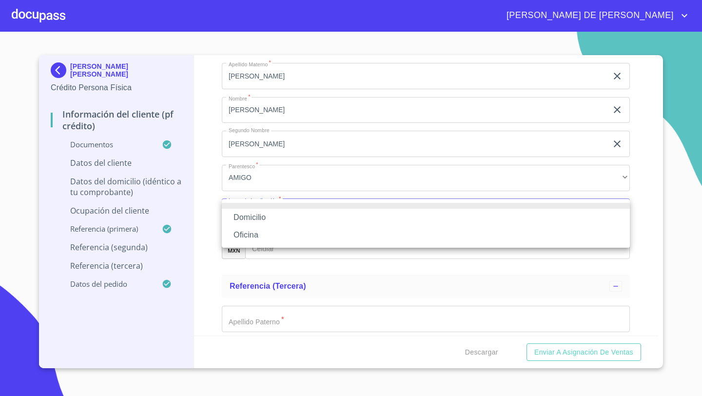
click at [246, 230] on li "Oficina" at bounding box center [426, 235] width 408 height 18
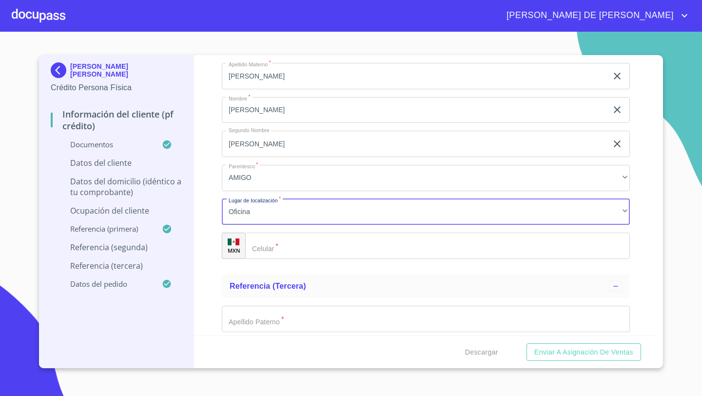
click at [260, 244] on div "​" at bounding box center [437, 246] width 385 height 26
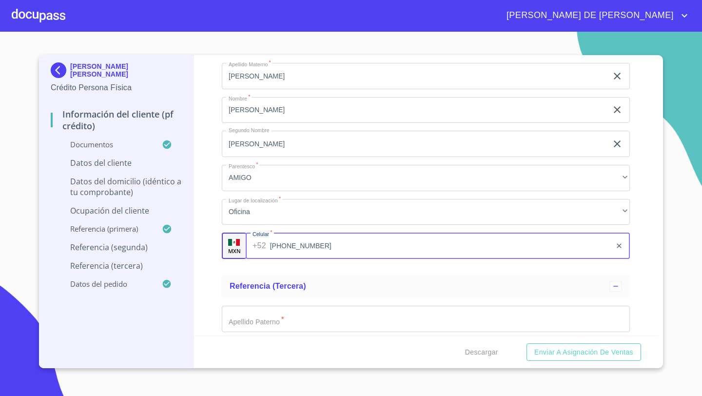
type input "(33)27838696"
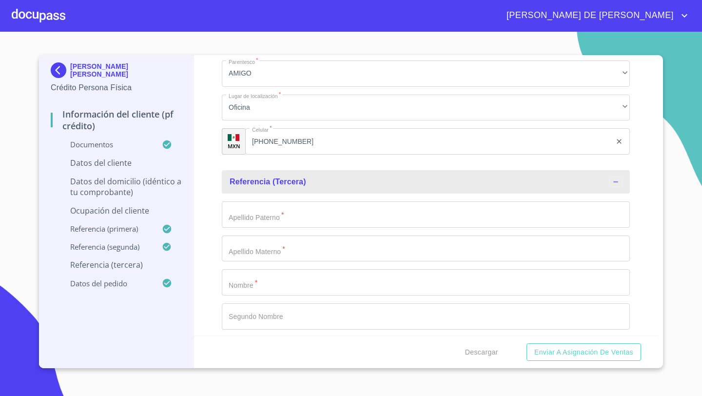
scroll to position [5016, 0]
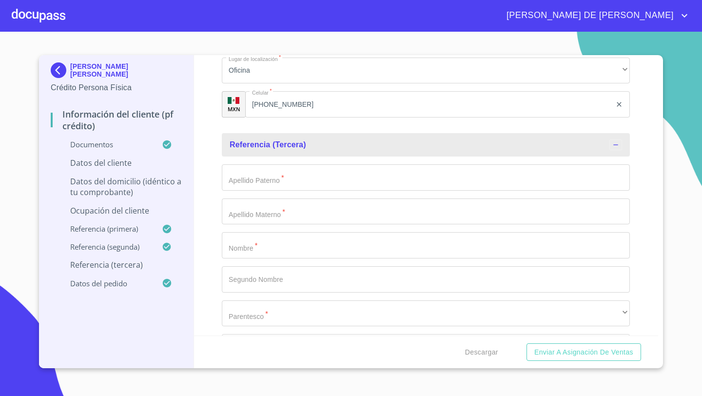
click at [249, 173] on input "Documento de identificación   *" at bounding box center [426, 177] width 408 height 26
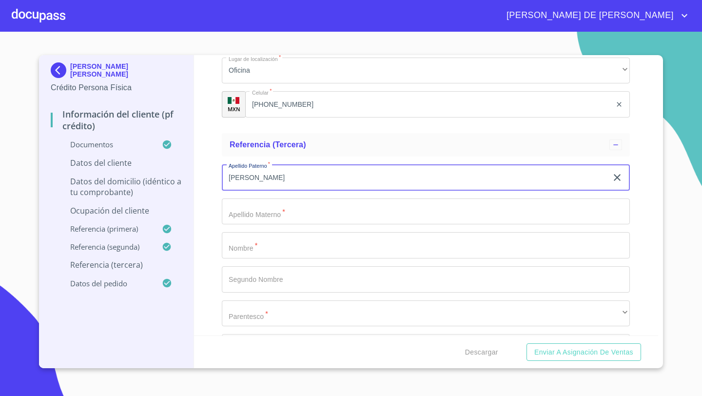
type input "ROBLES"
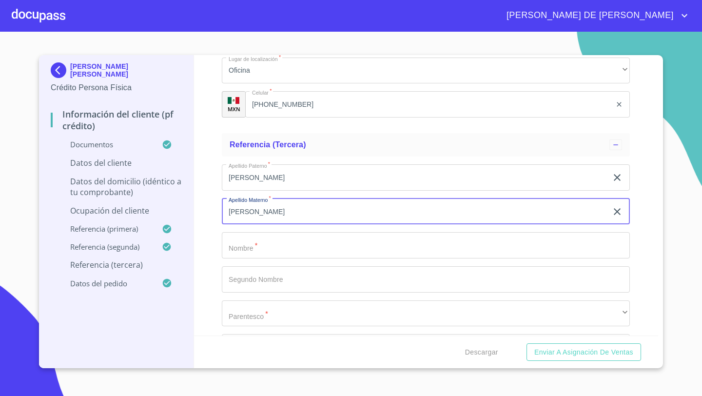
type input "PEREZ"
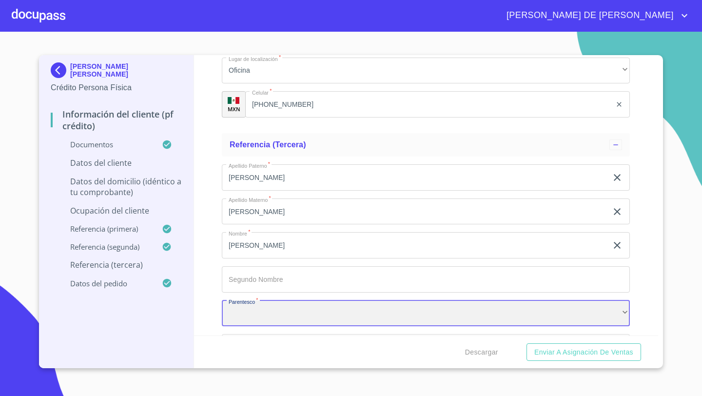
click at [245, 306] on div "​" at bounding box center [426, 313] width 408 height 26
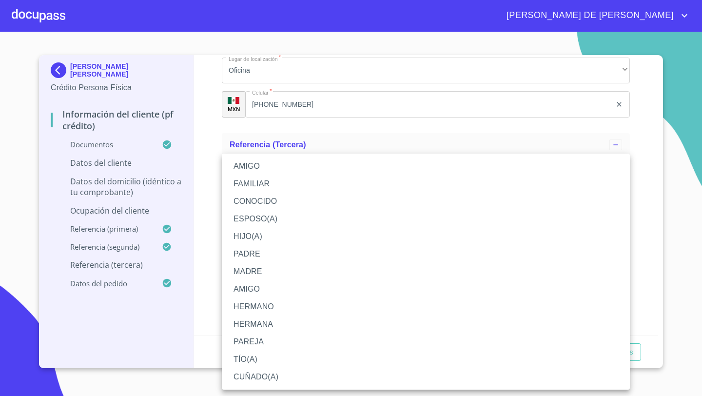
click at [257, 167] on li "AMIGO" at bounding box center [426, 167] width 408 height 18
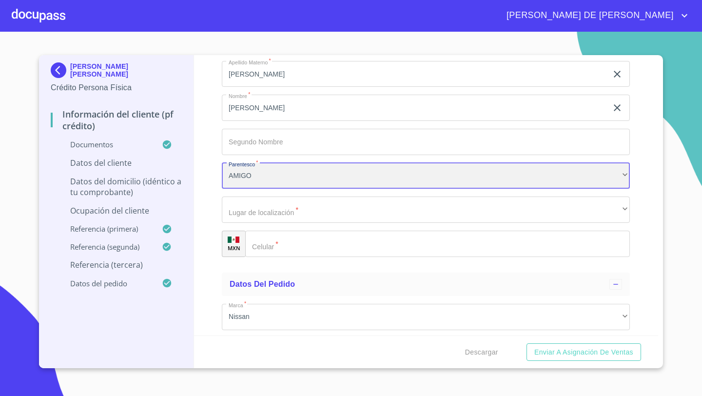
scroll to position [5176, 0]
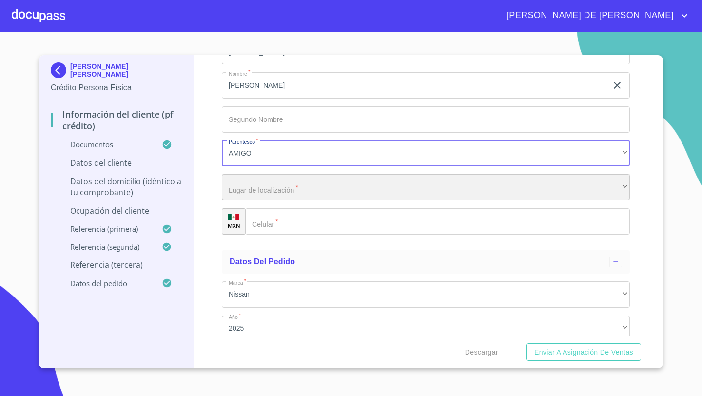
click at [232, 186] on div "​" at bounding box center [426, 187] width 408 height 26
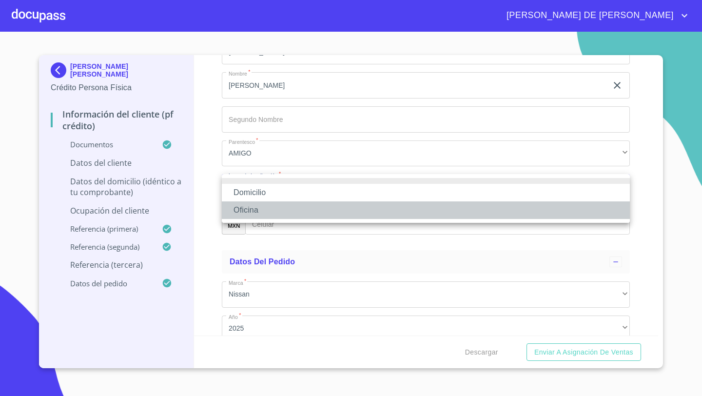
click at [255, 212] on li "Oficina" at bounding box center [426, 210] width 408 height 18
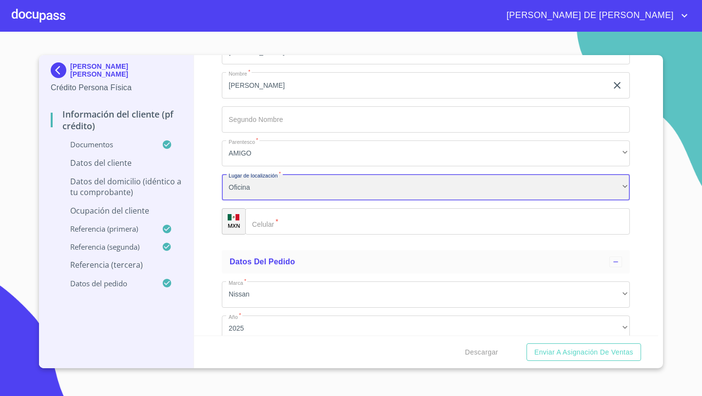
scroll to position [4998, 0]
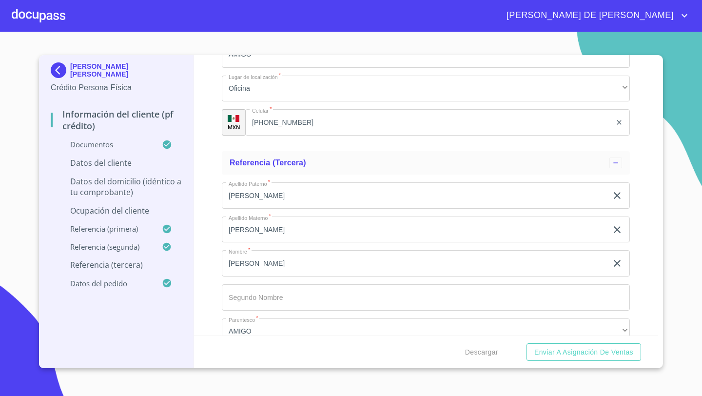
click at [278, 267] on input "FERNANDA" at bounding box center [415, 263] width 386 height 26
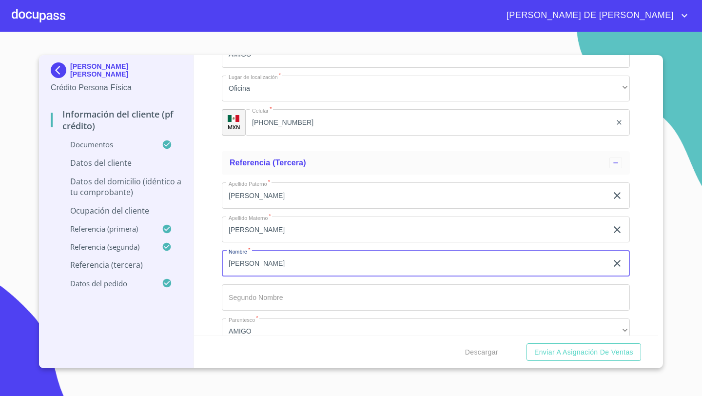
click at [278, 267] on input "FERNANDA" at bounding box center [415, 263] width 386 height 26
type input "MARIA"
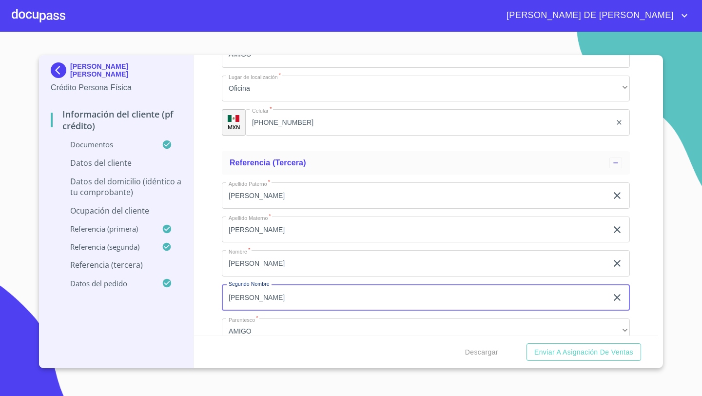
type input "FERNANDA"
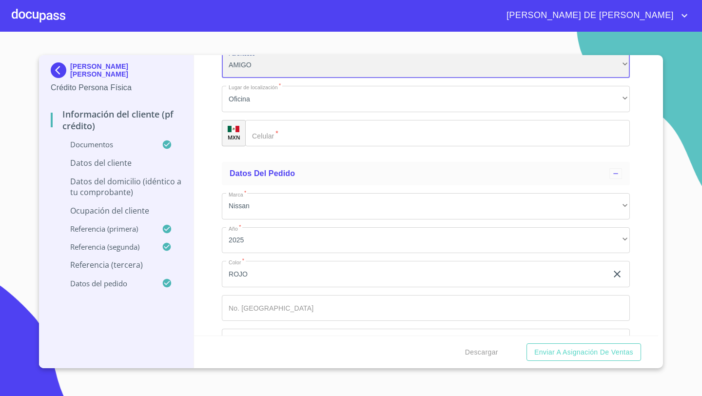
scroll to position [5271, 0]
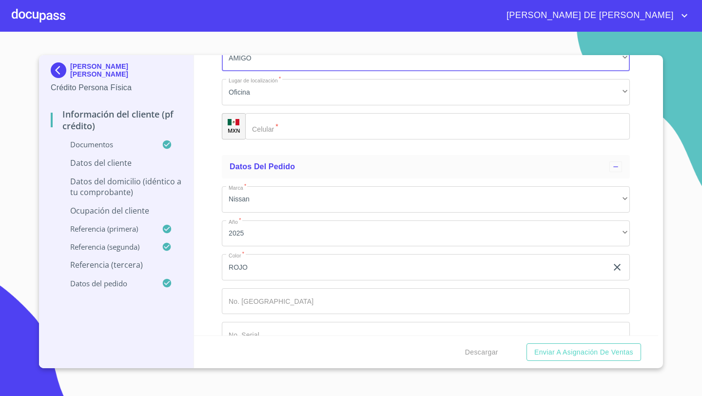
click at [279, 129] on input "Documento de identificación   *" at bounding box center [437, 126] width 385 height 26
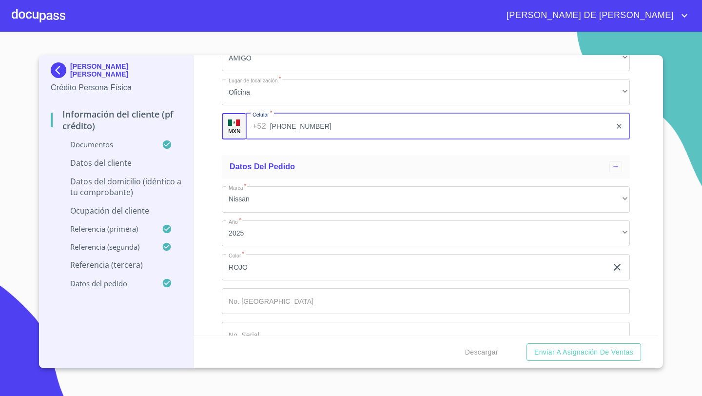
type input "(33)12504423"
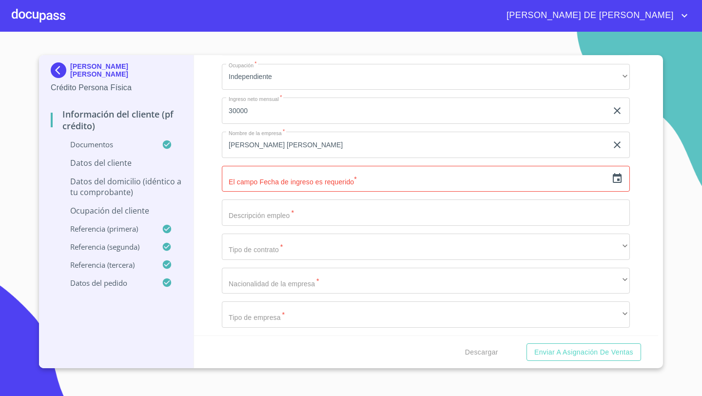
scroll to position [3822, 0]
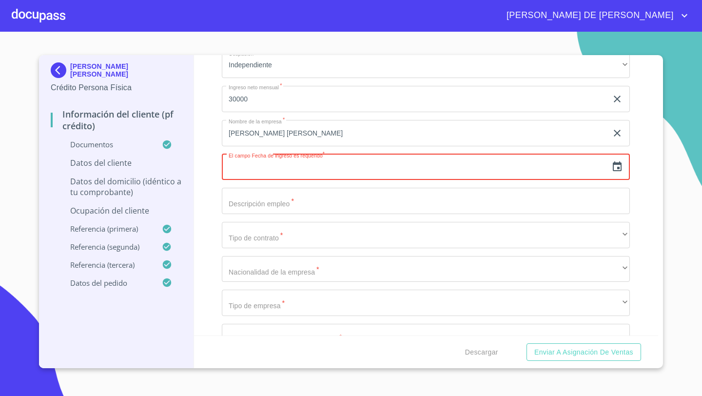
click at [252, 159] on input "text" at bounding box center [415, 167] width 386 height 26
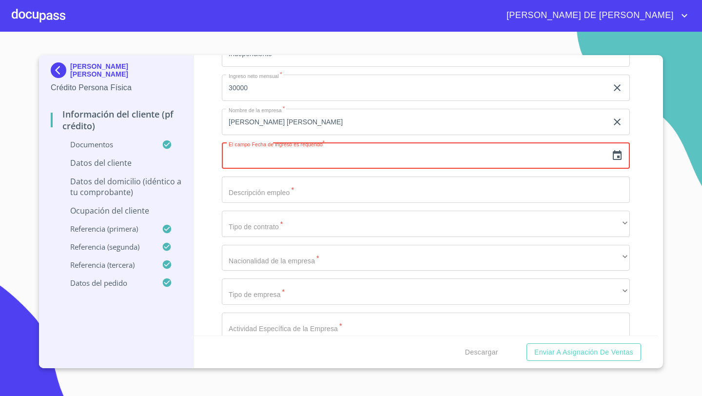
scroll to position [3836, 0]
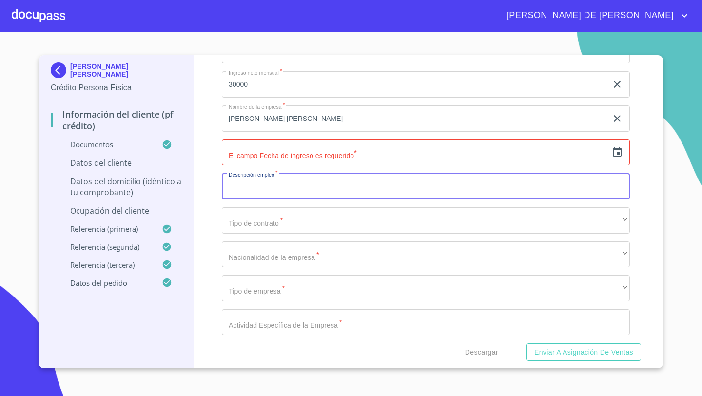
click at [249, 190] on input "Documento de identificación   *" at bounding box center [426, 186] width 408 height 26
type input "T"
click at [458, 182] on input "SERVICIO DE TRANSPORTE DE MERCANCIA DE AUTOSERVICIOS" at bounding box center [415, 186] width 386 height 26
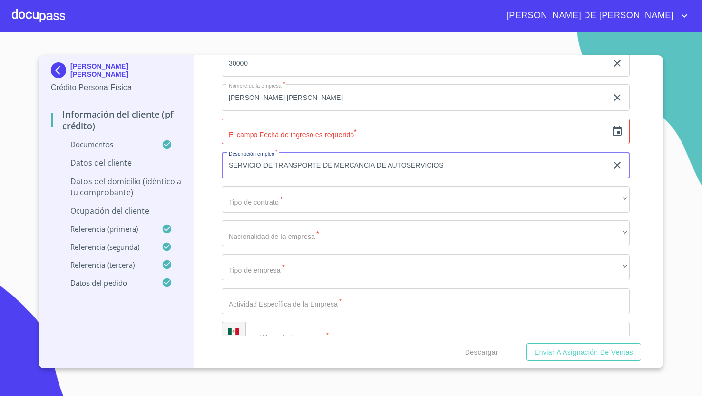
scroll to position [3878, 0]
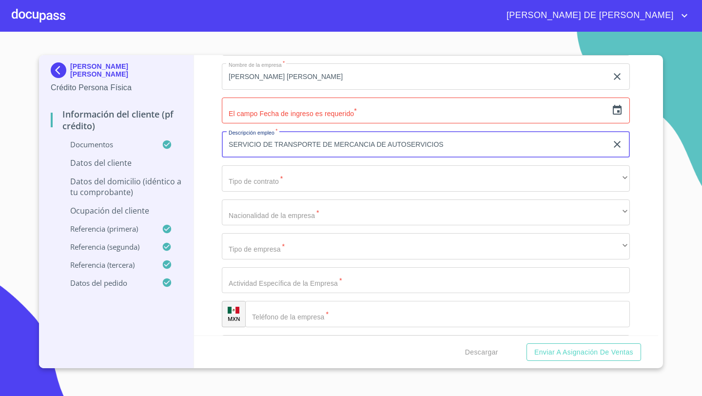
type input "SERVICIO DE TRANSPORTE DE MERCANCIA DE AUTOSERVICIOS"
click at [263, 275] on input "Documento de identificación   *" at bounding box center [426, 280] width 408 height 26
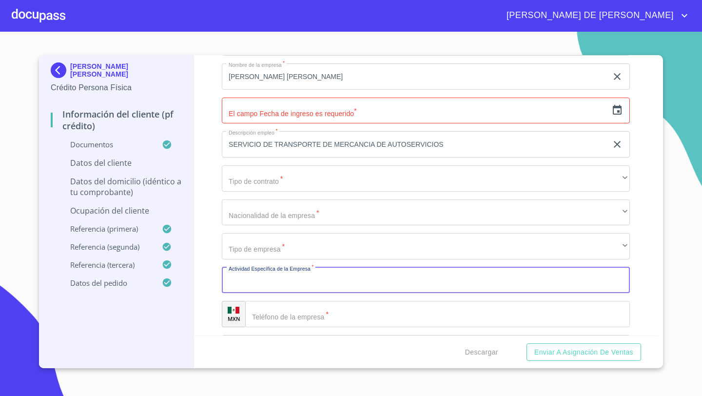
paste input "SERVICIO DE TRANSPORTE DE MERCANCIA DE AUTOSERVICIOS"
type input "SERVICIO DE TRANSPORTE DE MERCANCIA DE AUTOSERVICIOS"
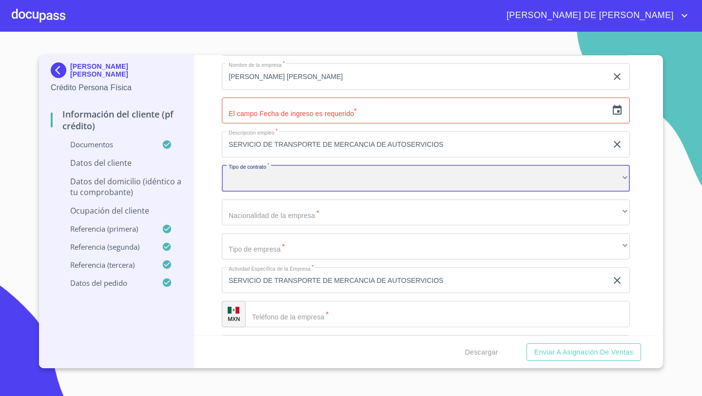
click at [254, 179] on div "​" at bounding box center [426, 178] width 408 height 26
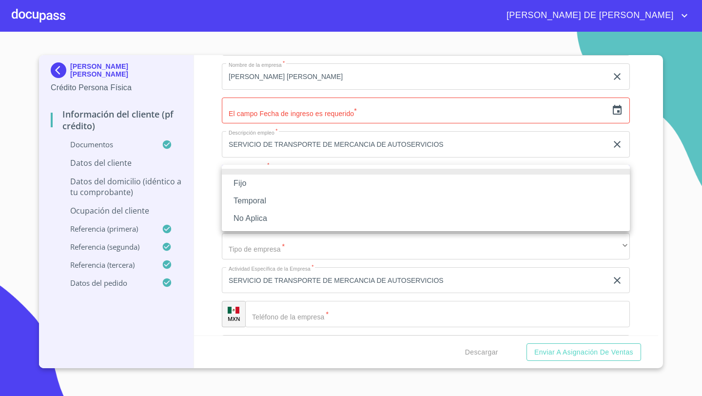
click at [242, 179] on li "Fijo" at bounding box center [426, 184] width 408 height 18
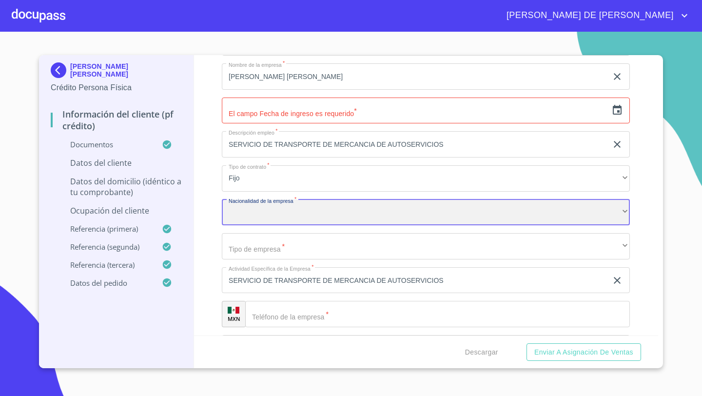
click at [238, 210] on div "​" at bounding box center [426, 212] width 408 height 26
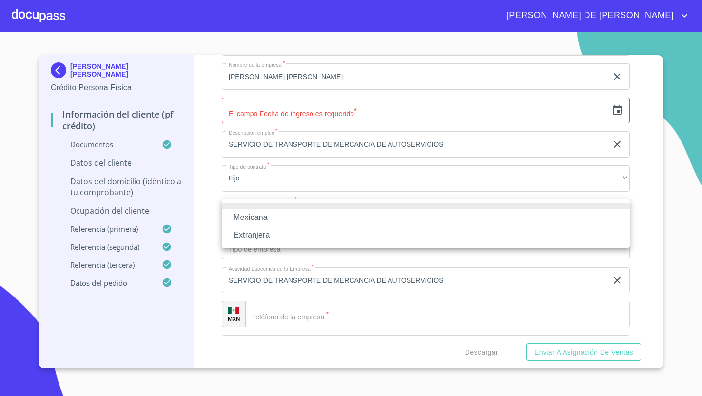
click at [249, 218] on li "Mexicana" at bounding box center [426, 218] width 408 height 18
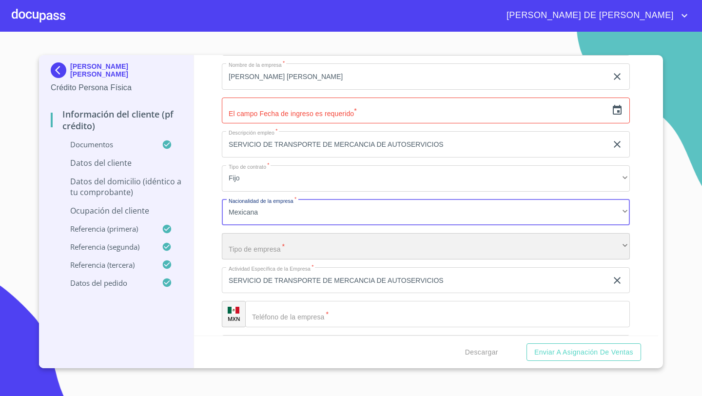
click at [245, 235] on div "​" at bounding box center [426, 246] width 408 height 26
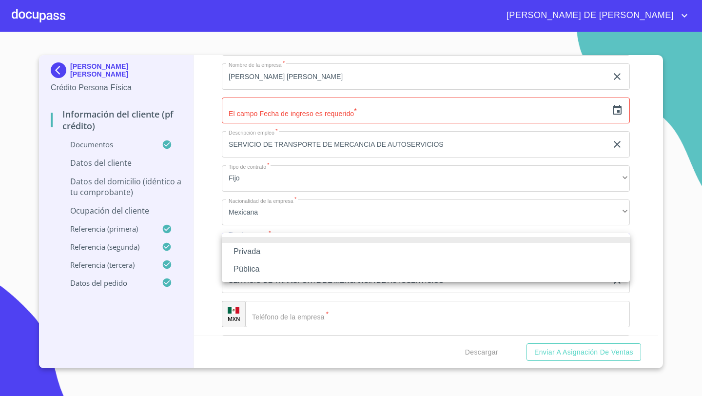
click at [245, 253] on li "Privada" at bounding box center [426, 252] width 408 height 18
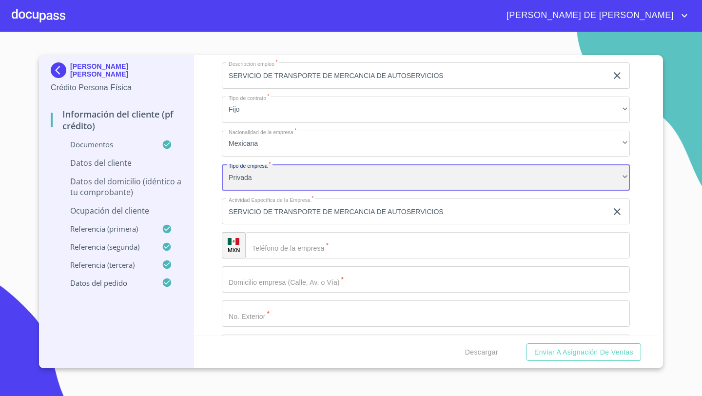
scroll to position [3963, 0]
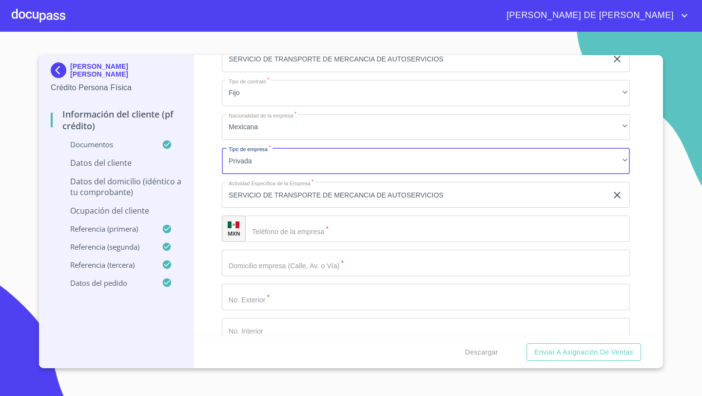
click at [239, 263] on input "Documento de identificación   *" at bounding box center [426, 263] width 408 height 26
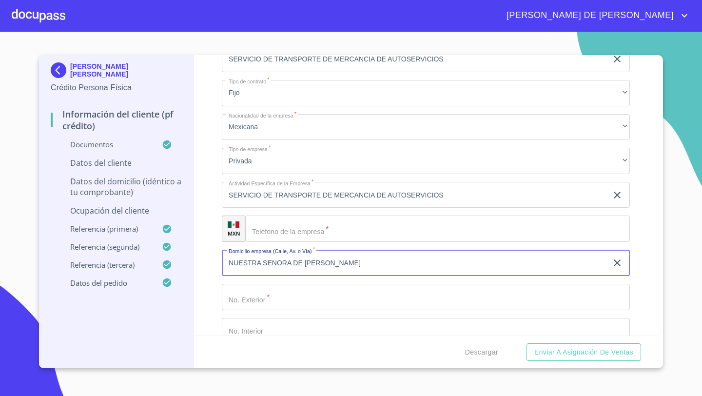
type input "NUESTRA SENORA DE LOURDES"
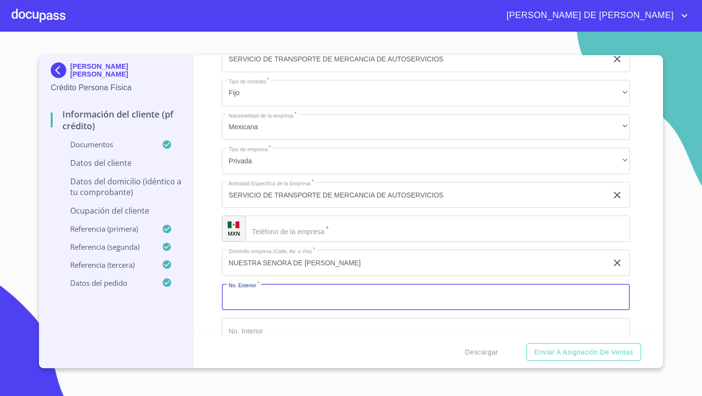
click at [247, 298] on input "Documento de identificación   *" at bounding box center [426, 297] width 408 height 26
type input "6"
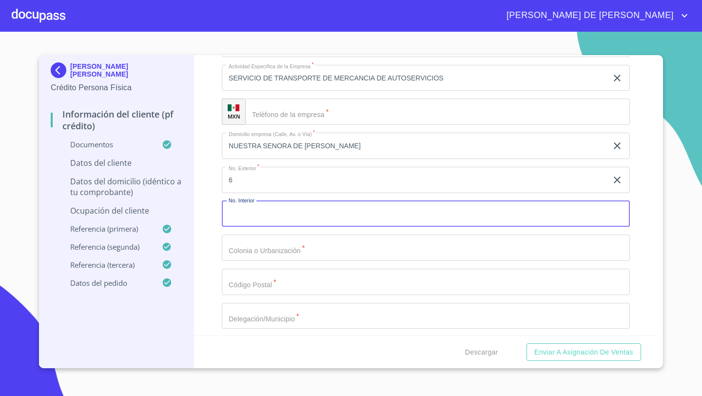
scroll to position [4101, 0]
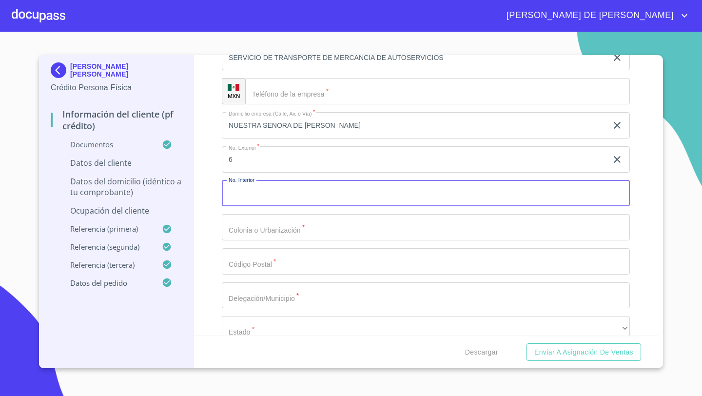
click at [255, 217] on input "Documento de identificación   *" at bounding box center [426, 227] width 408 height 26
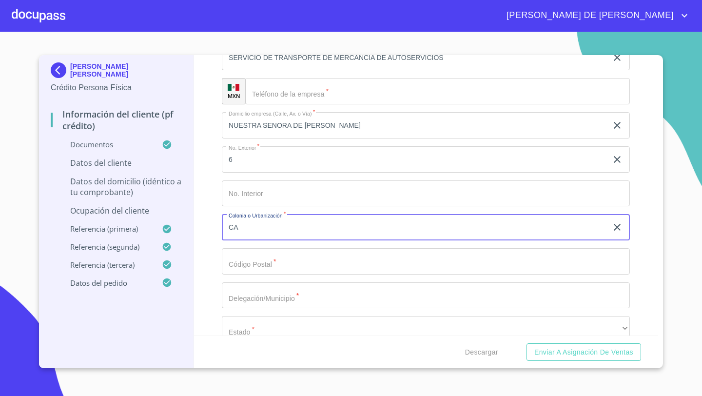
type input "C"
type input "BALCONES DE SANTA ANITA"
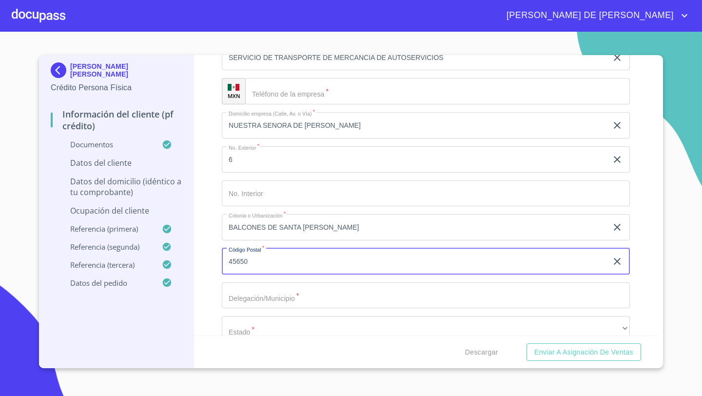
type input "45650"
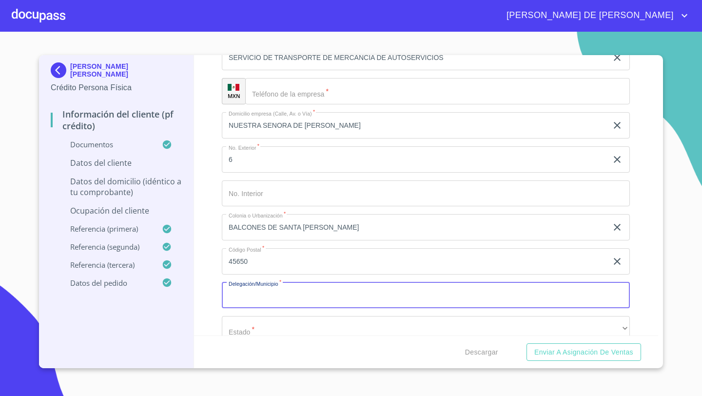
click at [247, 291] on input "Documento de identificación   *" at bounding box center [426, 295] width 408 height 26
type input "TLAJOMULCO DE ZUÑIGA"
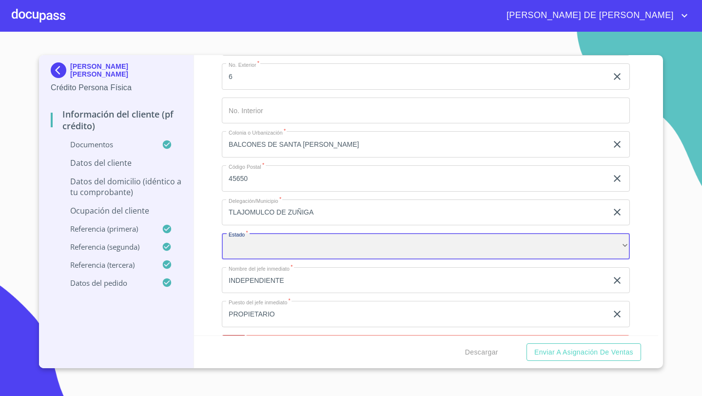
scroll to position [4193, 0]
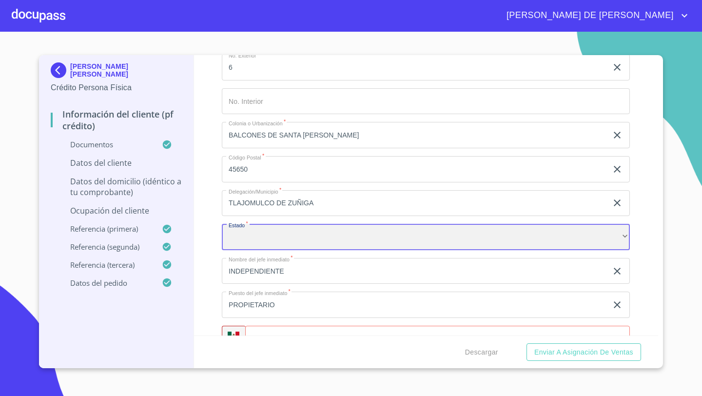
click at [239, 232] on div "​" at bounding box center [426, 237] width 408 height 26
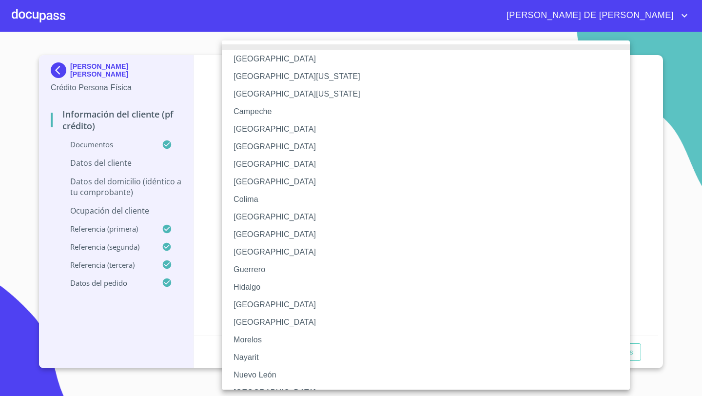
click at [246, 304] on li "Jalisco" at bounding box center [426, 305] width 408 height 18
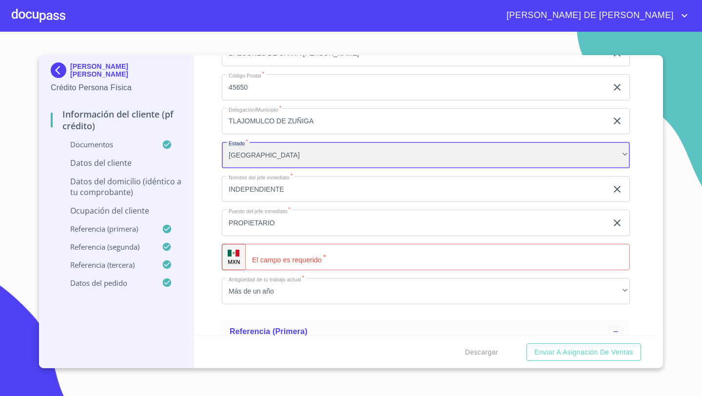
scroll to position [4278, 0]
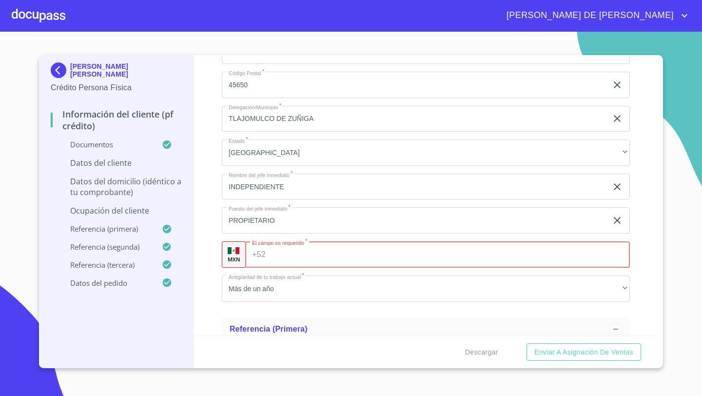
click at [262, 260] on div "+52 ​" at bounding box center [437, 254] width 385 height 26
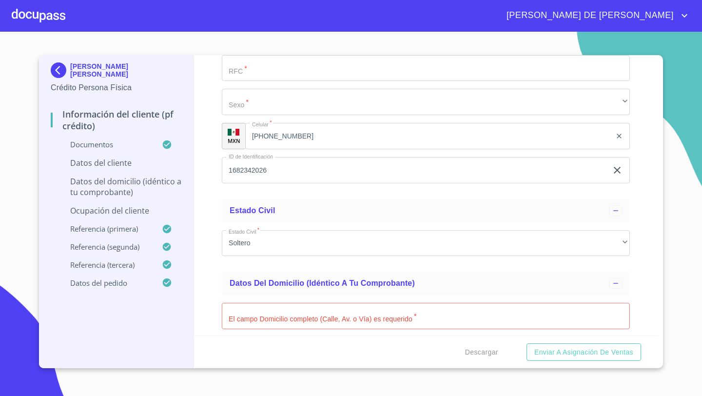
scroll to position [3127, 0]
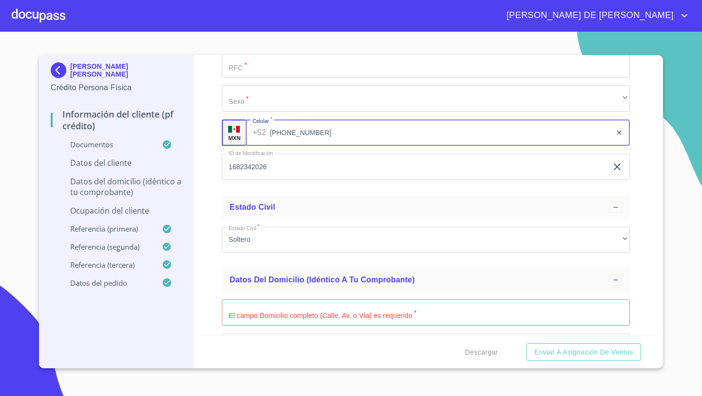
click at [299, 132] on input "(33)15129164" at bounding box center [441, 132] width 342 height 26
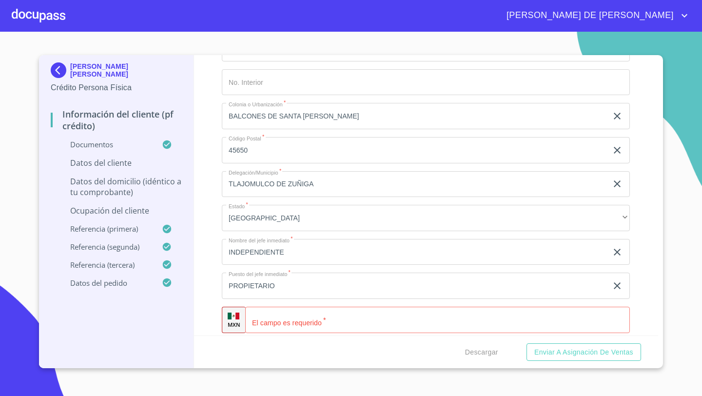
scroll to position [4305, 0]
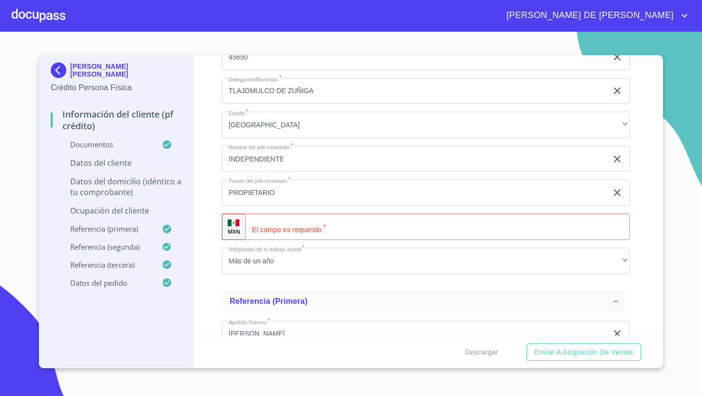
click at [254, 223] on div "​" at bounding box center [437, 227] width 385 height 26
paste input "(33)15129164"
type input "(33)15129164"
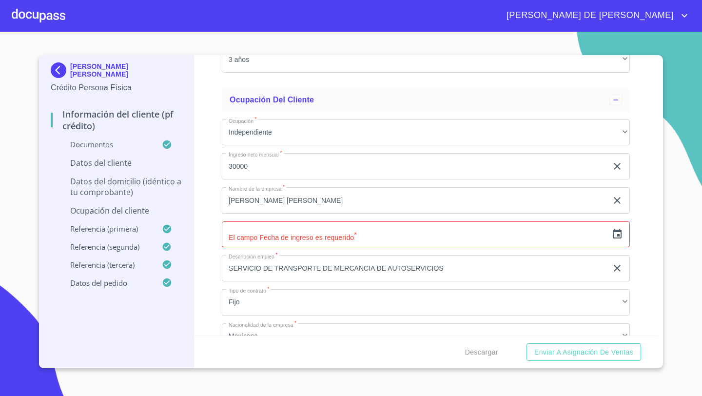
scroll to position [3764, 0]
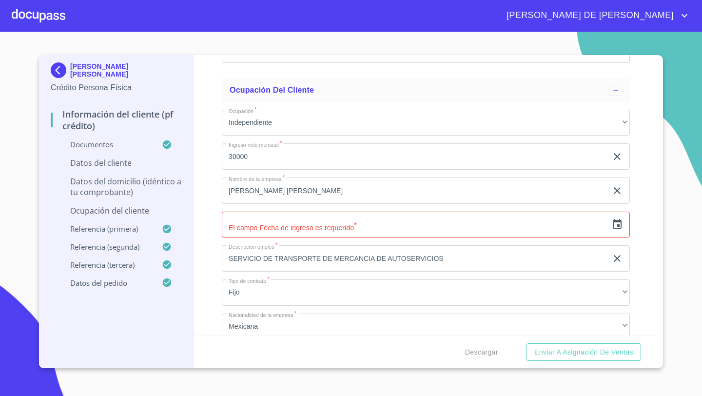
click at [618, 222] on icon "button" at bounding box center [618, 225] width 12 height 12
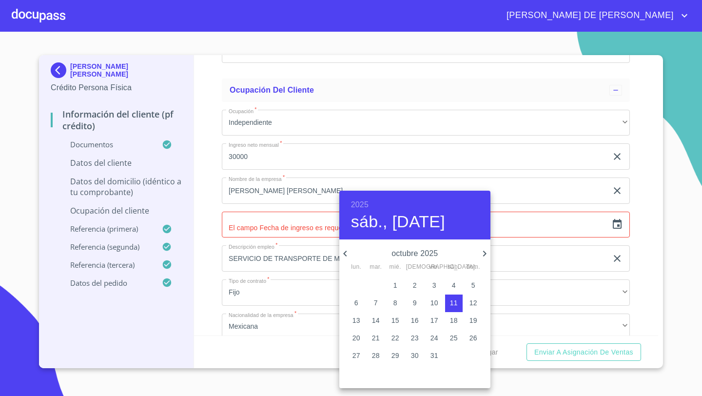
click at [358, 202] on h6 "2025" at bounding box center [360, 205] width 18 height 14
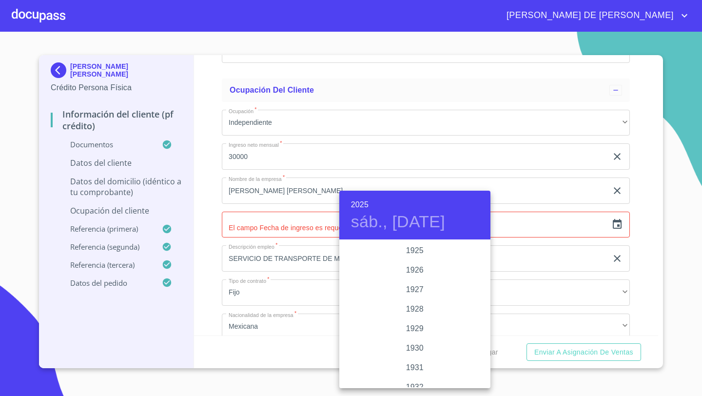
scroll to position [1892, 0]
click at [412, 288] on div "2024" at bounding box center [414, 290] width 151 height 20
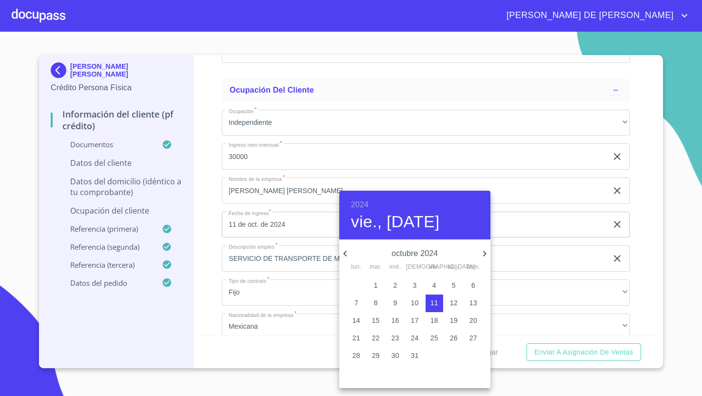
click at [349, 252] on icon "button" at bounding box center [345, 254] width 12 height 12
click at [343, 252] on icon "button" at bounding box center [345, 254] width 12 height 12
click at [343, 251] on icon "button" at bounding box center [345, 254] width 12 height 12
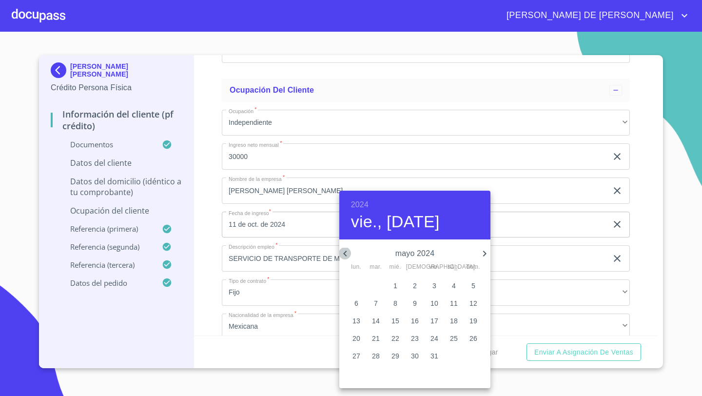
click at [343, 251] on icon "button" at bounding box center [345, 254] width 12 height 12
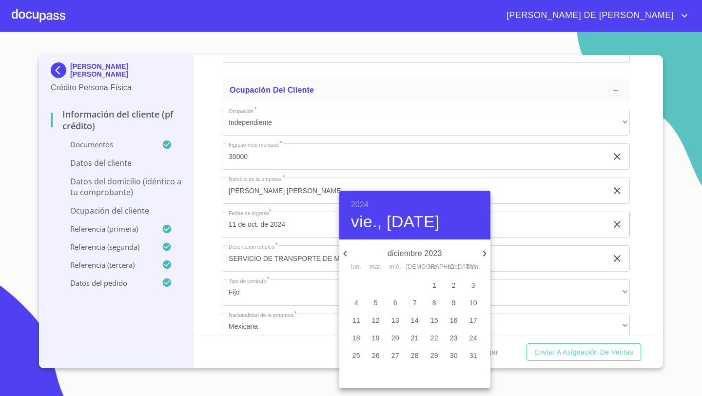
click at [483, 253] on icon "button" at bounding box center [485, 254] width 12 height 12
click at [387, 306] on span "10" at bounding box center [396, 303] width 18 height 10
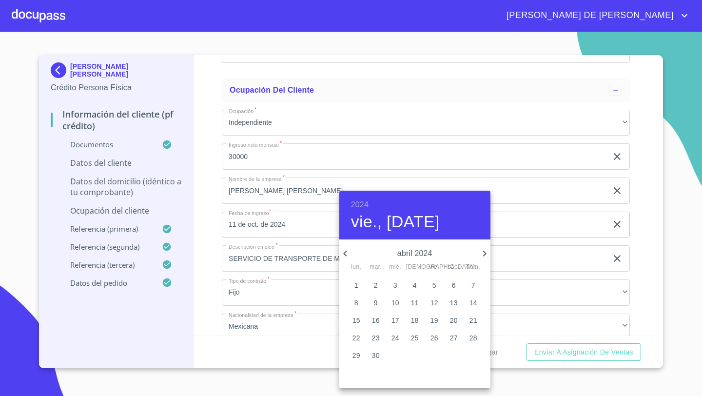
type input "10 de abr. de 2024"
click at [205, 241] on div at bounding box center [351, 198] width 702 height 396
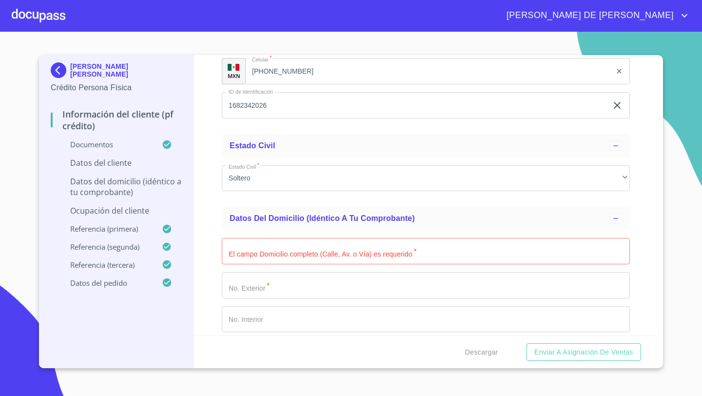
scroll to position [3209, 0]
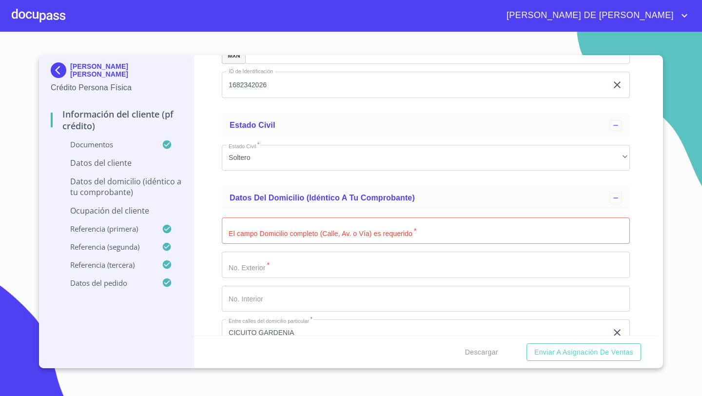
click at [252, 231] on input "Documento de identificación   *" at bounding box center [426, 231] width 408 height 26
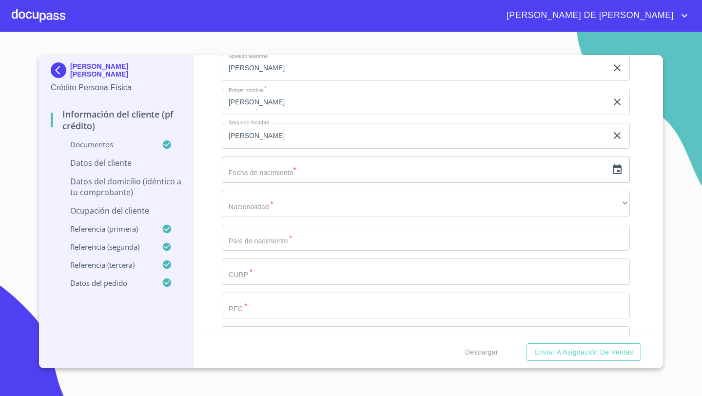
scroll to position [2892, 0]
